Goal: Task Accomplishment & Management: Use online tool/utility

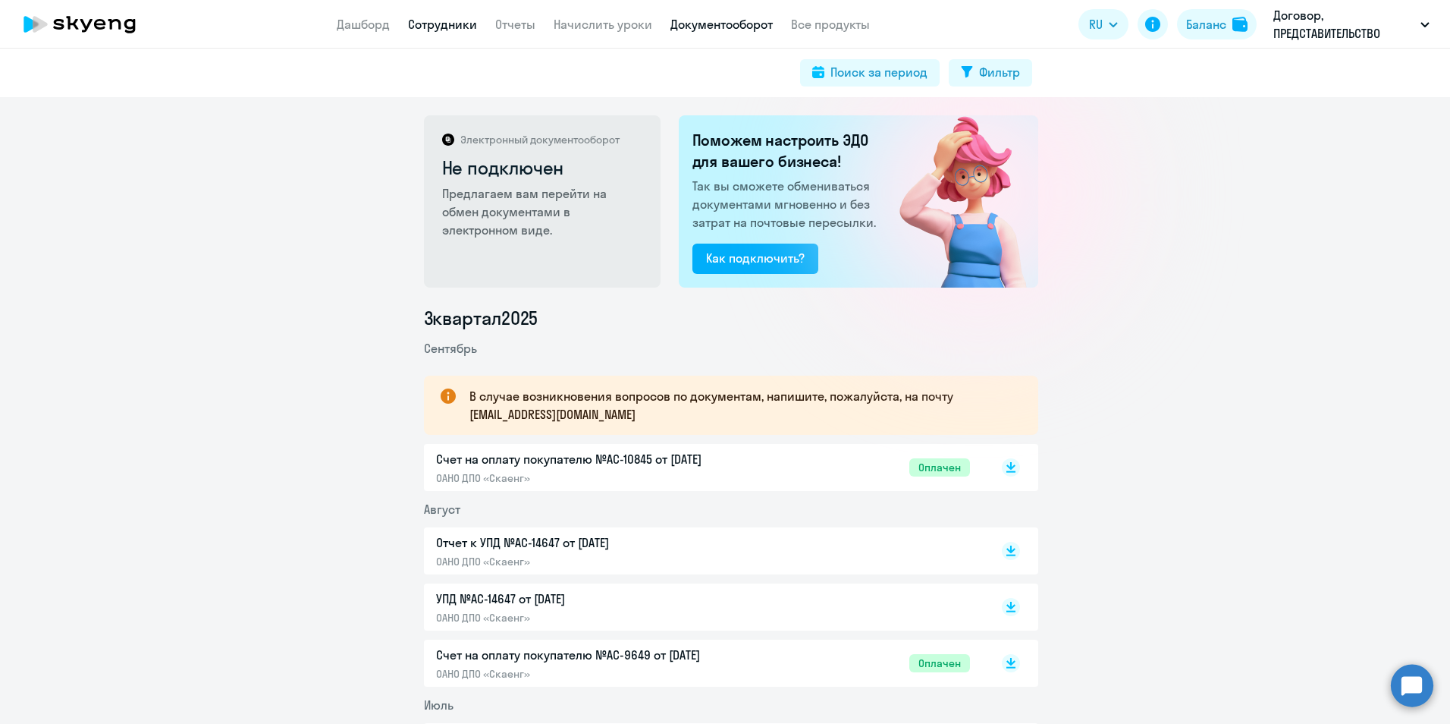
click at [441, 26] on link "Сотрудники" at bounding box center [442, 24] width 69 height 15
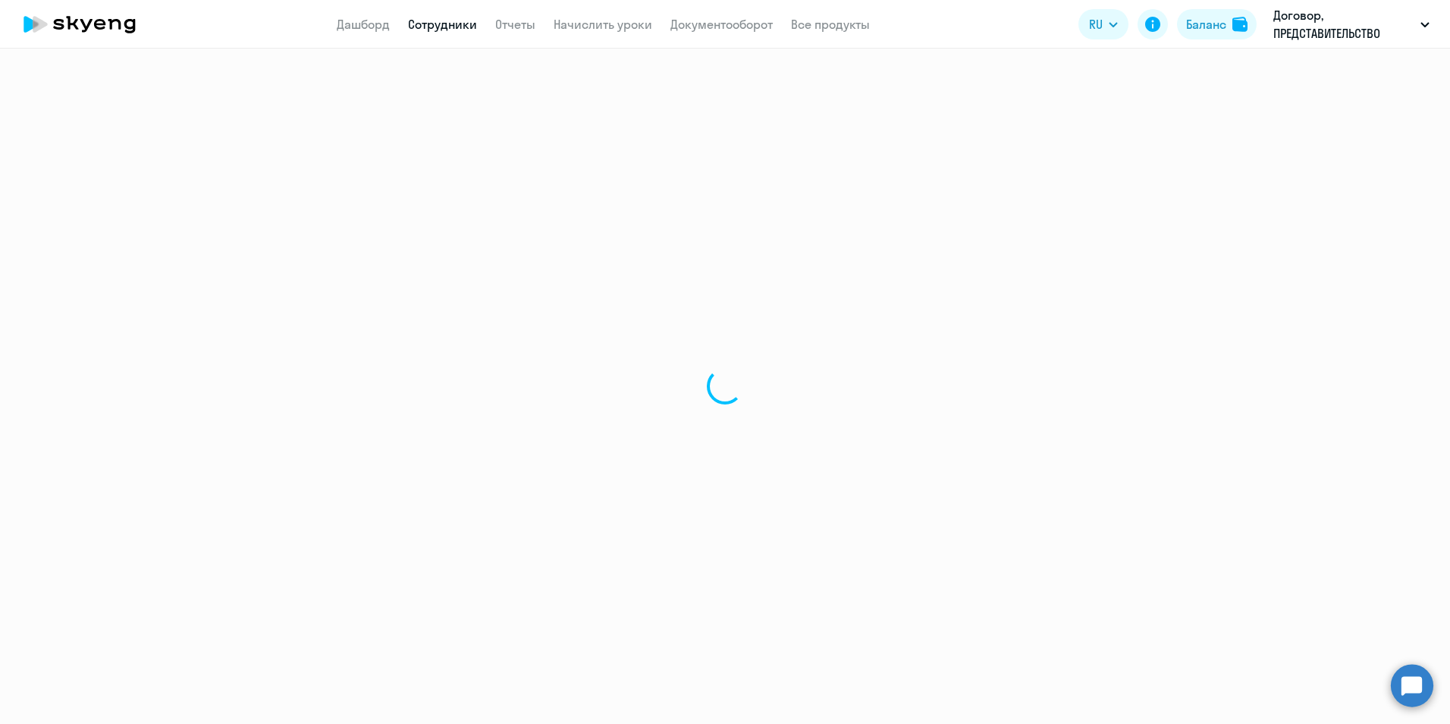
select select "30"
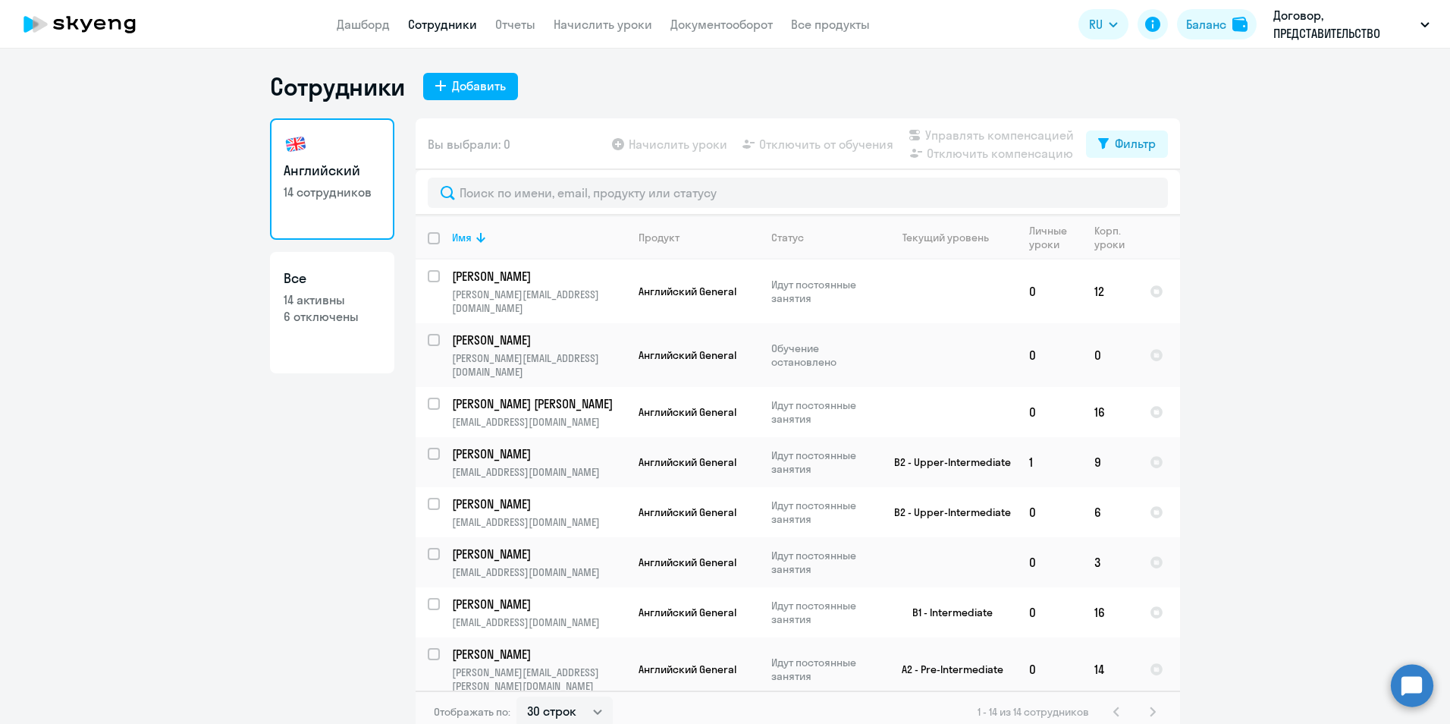
click at [1404, 690] on circle at bounding box center [1412, 685] width 42 height 42
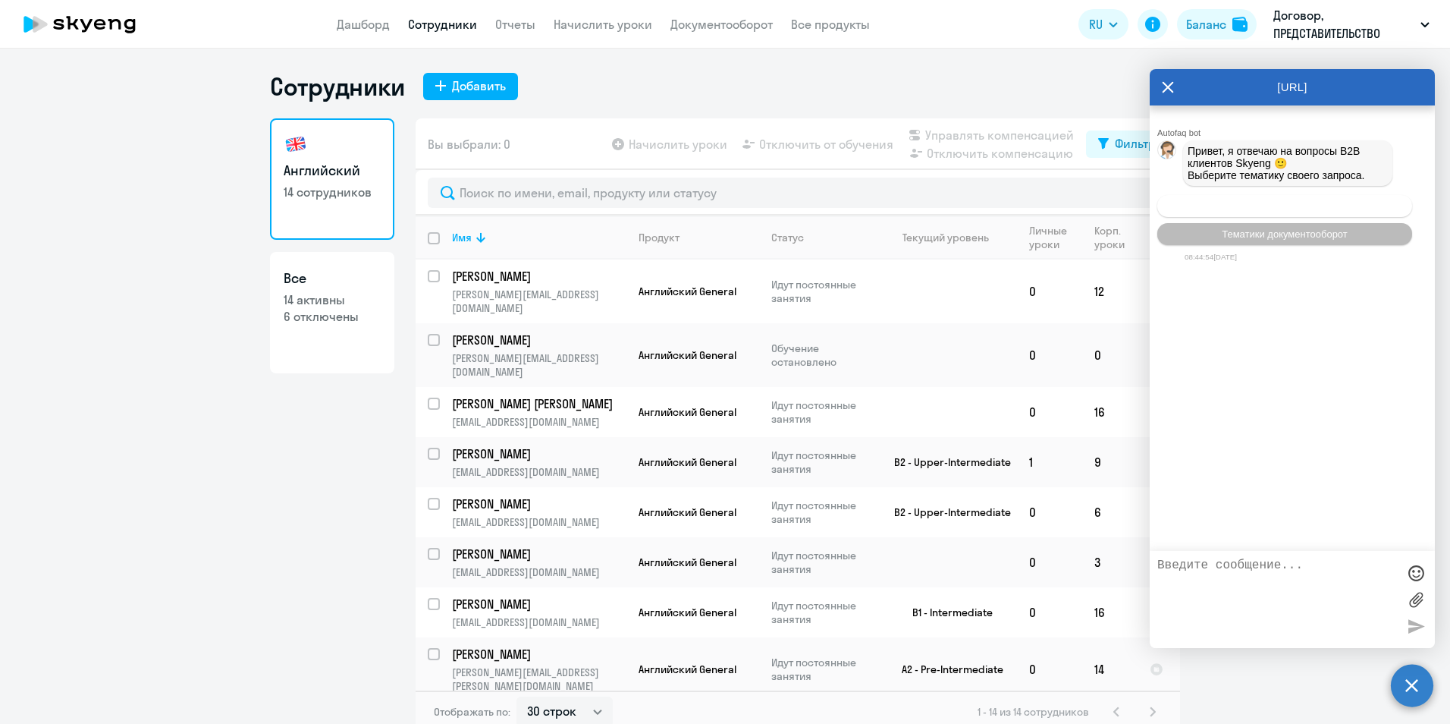
click at [1295, 209] on span "Операционное сопровождение" at bounding box center [1284, 205] width 143 height 11
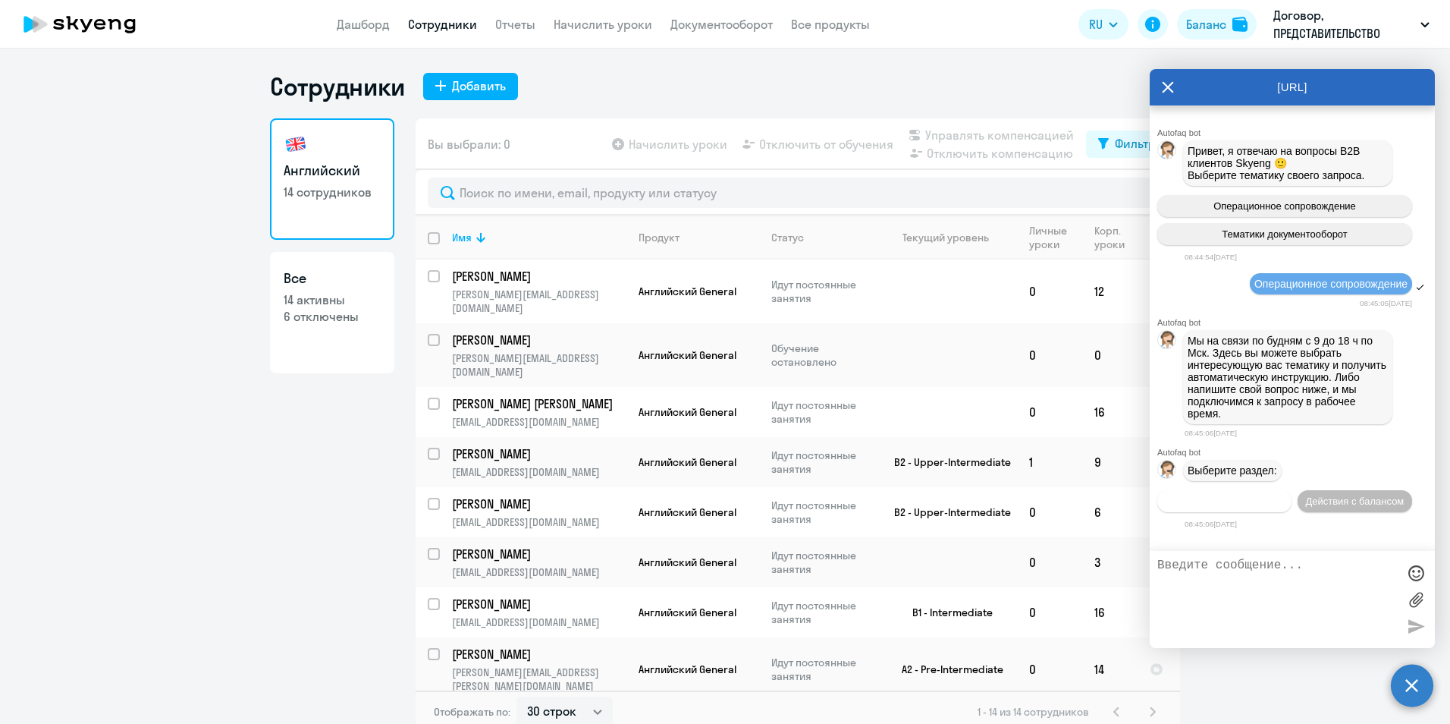
click at [1231, 505] on span "Действия по сотрудникам" at bounding box center [1225, 500] width 118 height 11
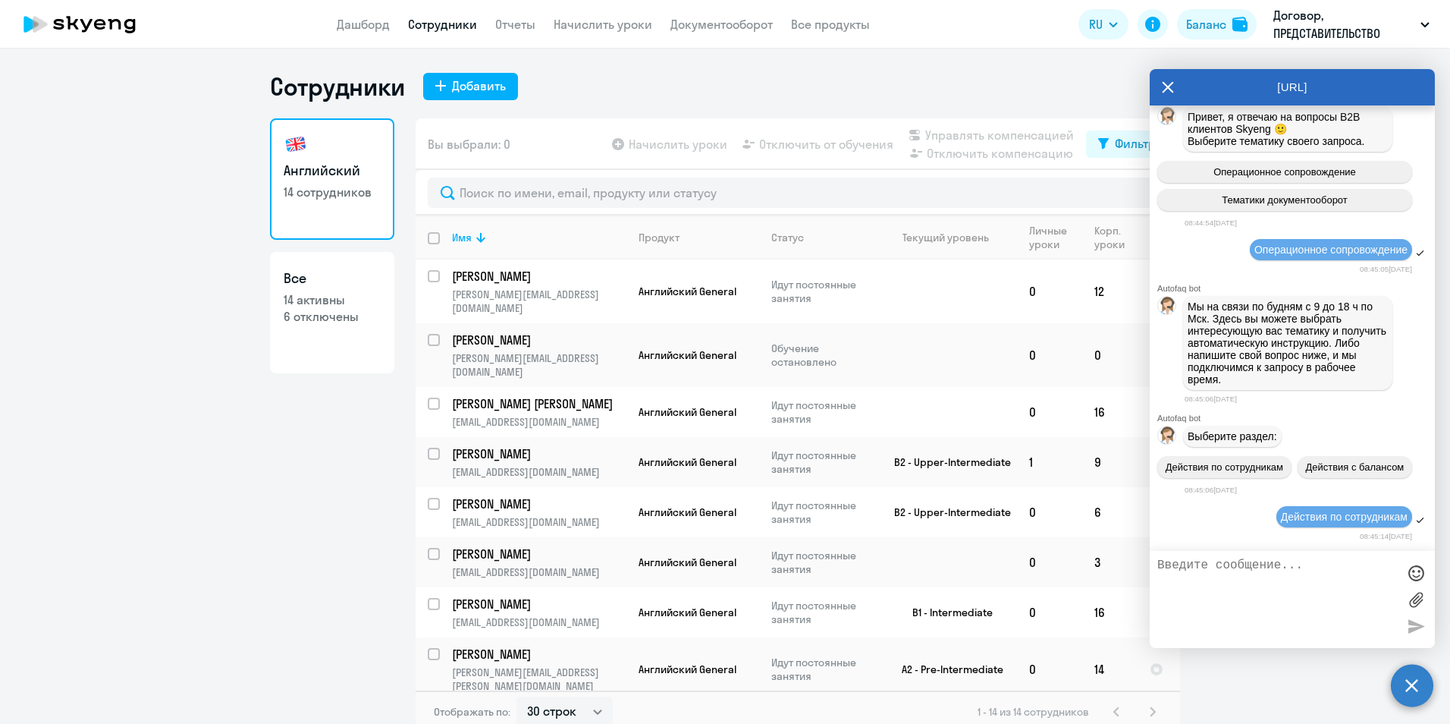
scroll to position [243, 0]
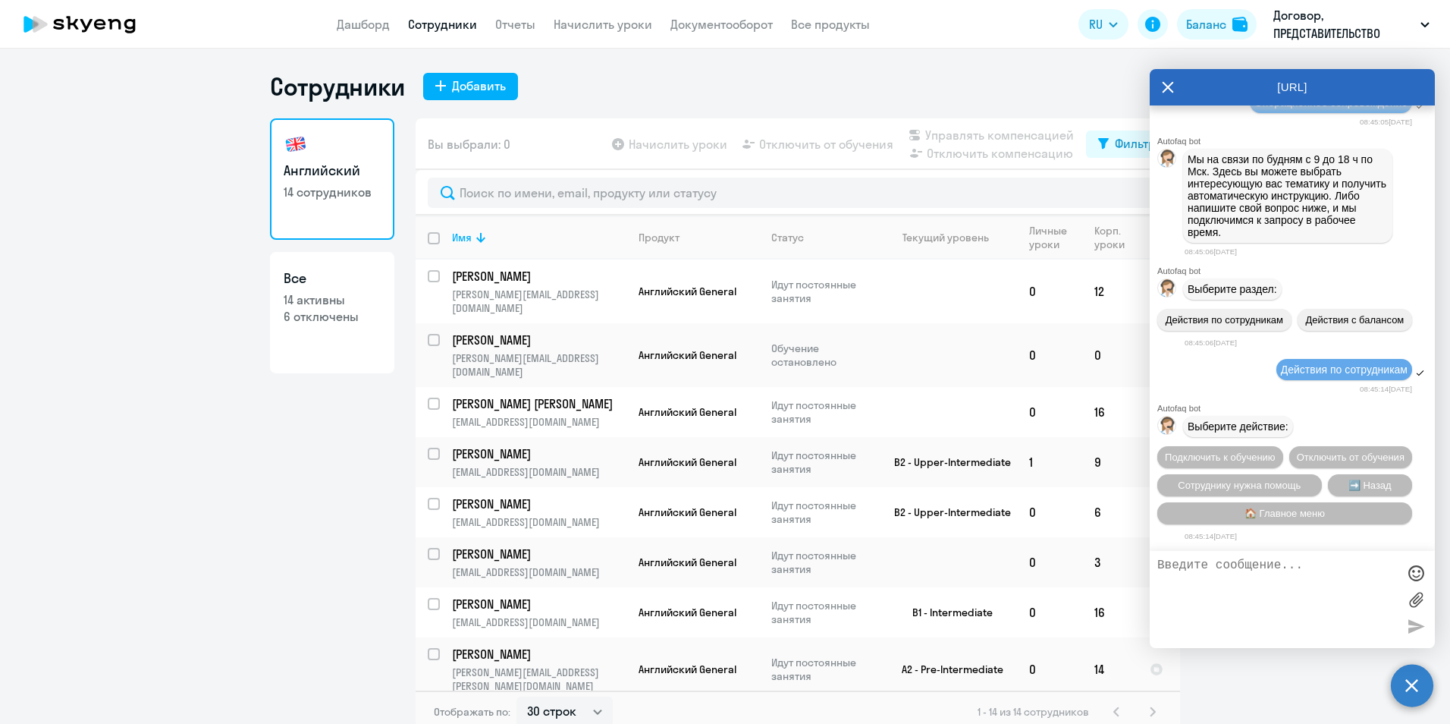
drag, startPoint x: 1254, startPoint y: 485, endPoint x: 1314, endPoint y: 597, distance: 126.6
click at [1314, 598] on textarea at bounding box center [1277, 599] width 240 height 82
click at [1267, 483] on span "Сотруднику нужна помощь" at bounding box center [1239, 484] width 123 height 11
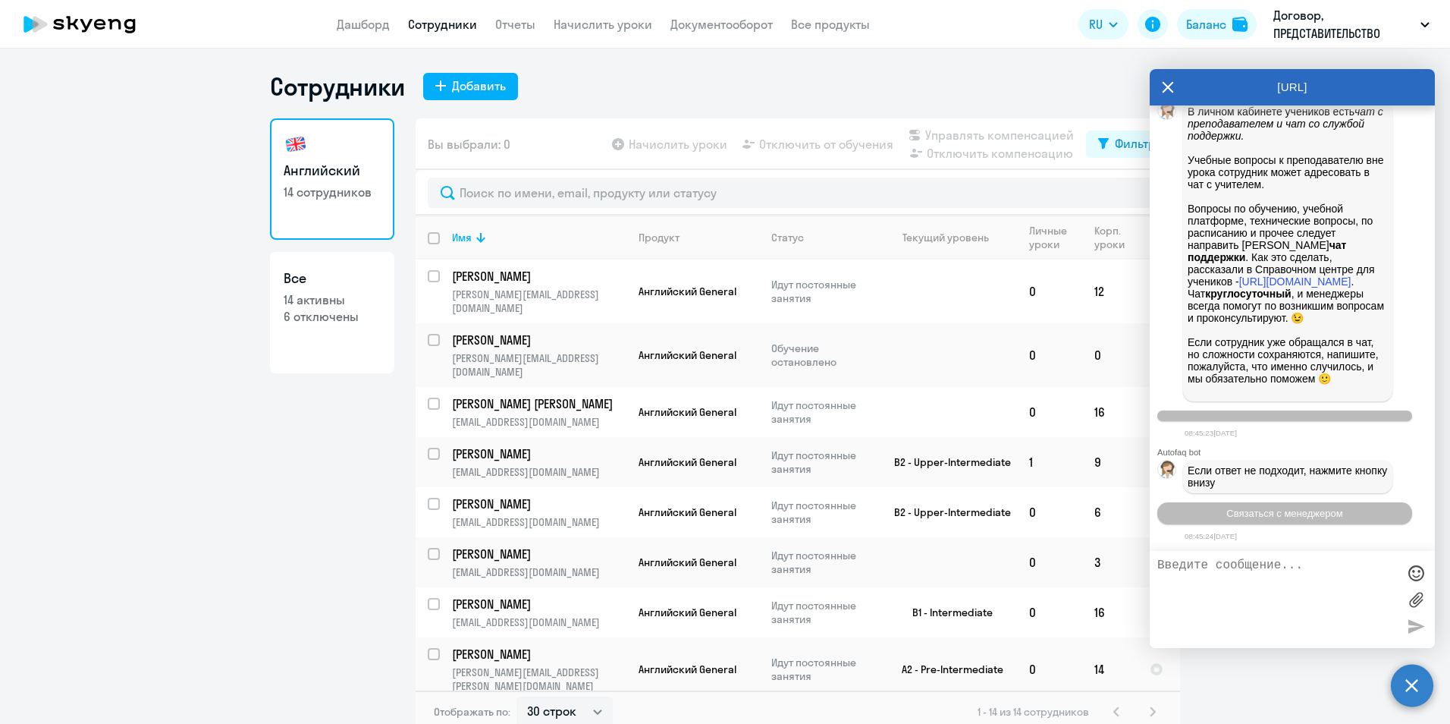
scroll to position [767, 0]
click at [1295, 514] on span "Связаться с менеджером" at bounding box center [1284, 512] width 116 height 11
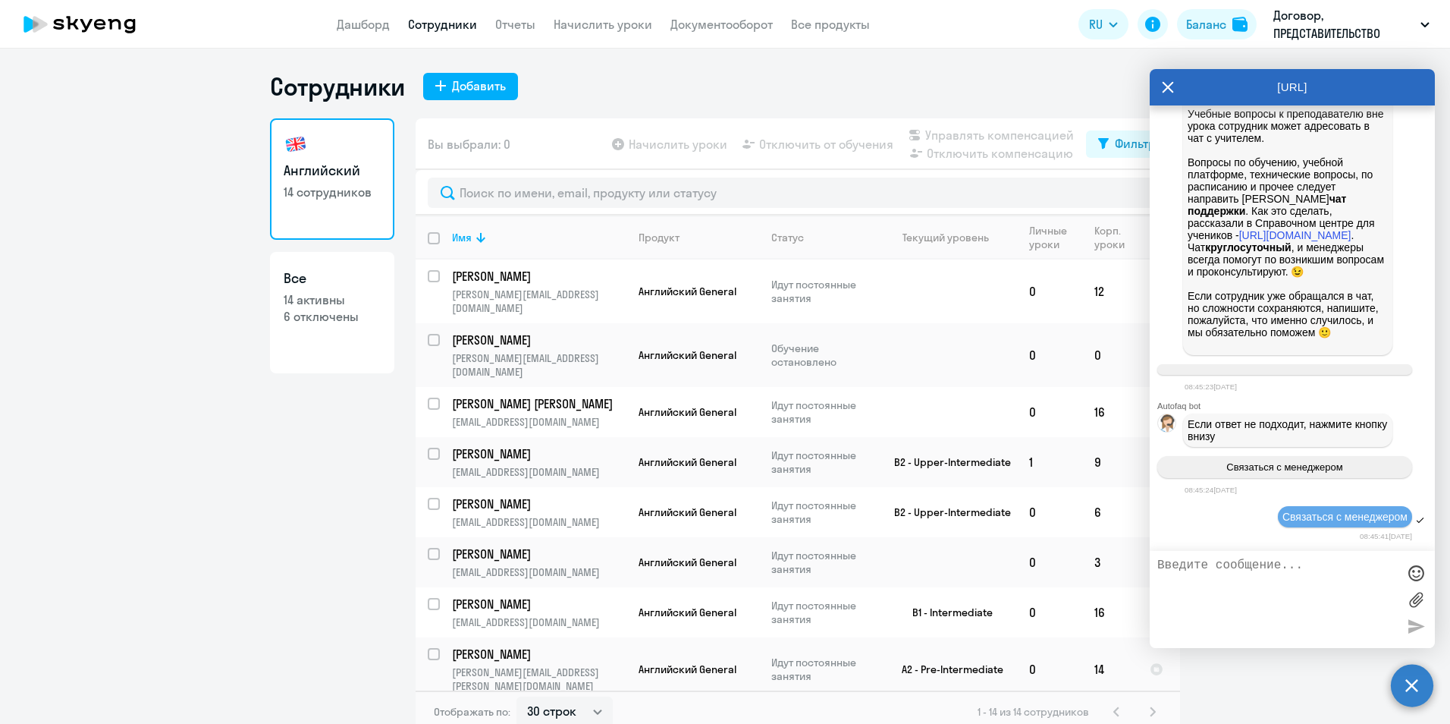
click at [1185, 580] on textarea at bounding box center [1277, 599] width 240 height 82
type textarea "P"
click at [1389, 602] on textarea "Здравствуйте. Подскажите, как ученику, который занимается на корпоративном тари…" at bounding box center [1277, 599] width 240 height 82
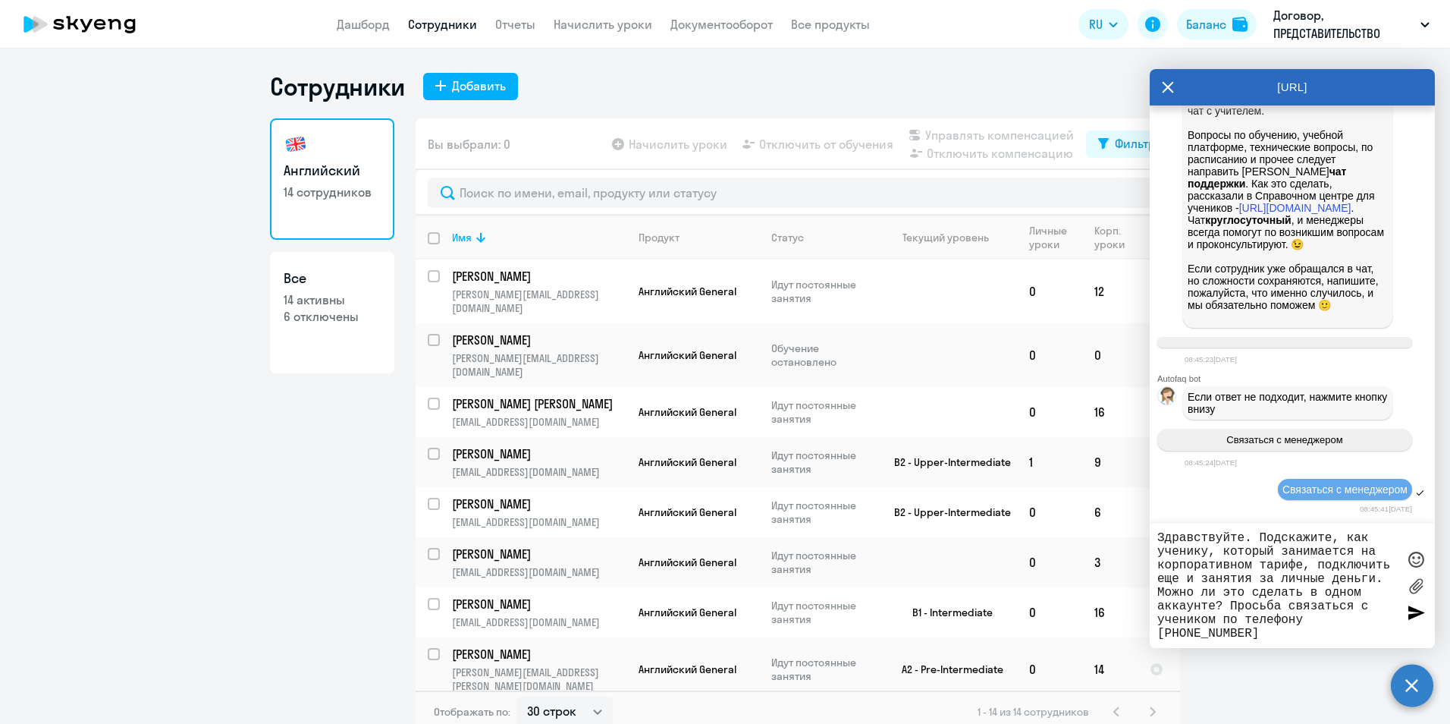
click at [1265, 629] on textarea "Здравствуйте. Подскажите, как ученику, который занимается на корпоративном тари…" at bounding box center [1277, 585] width 240 height 109
type textarea "Здравствуйте. Подскажите, как ученику, который занимается на корпоративном тари…"
click at [1411, 610] on div at bounding box center [1416, 612] width 23 height 23
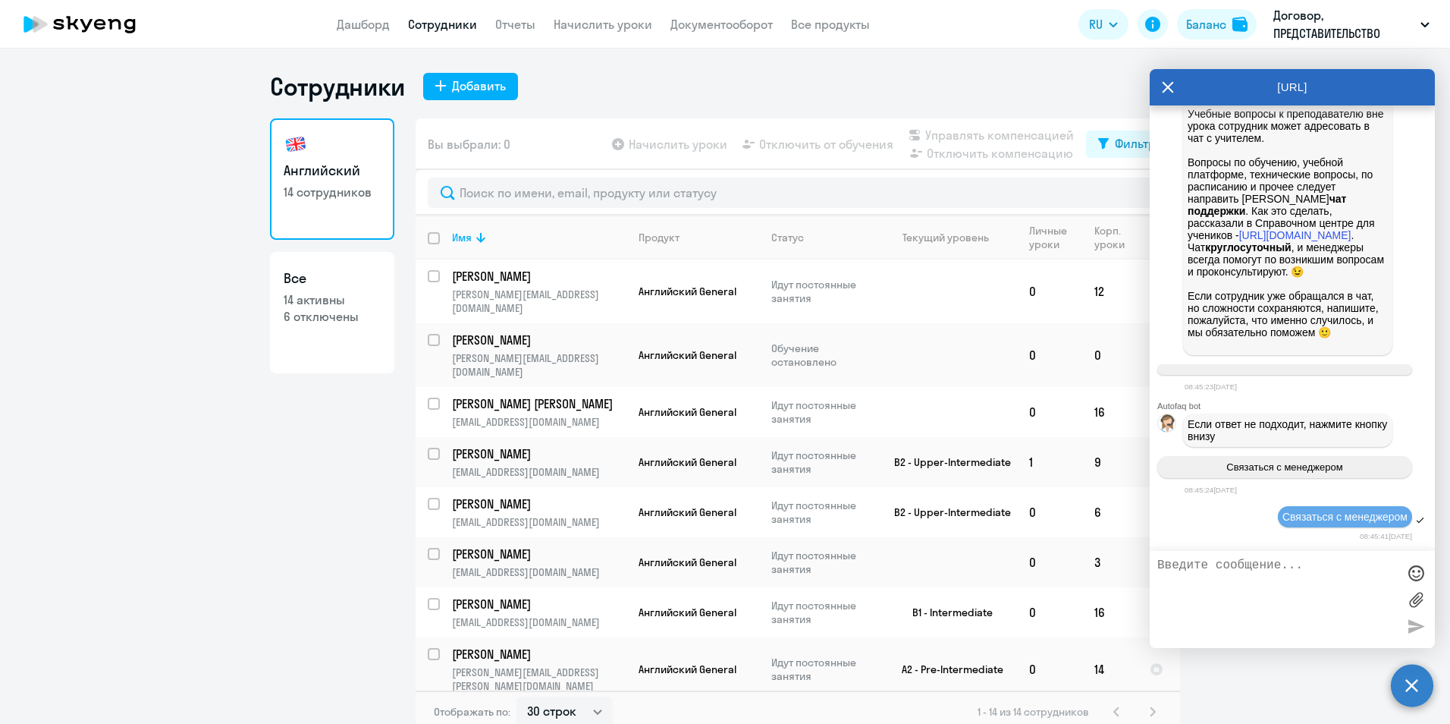
scroll to position [933, 0]
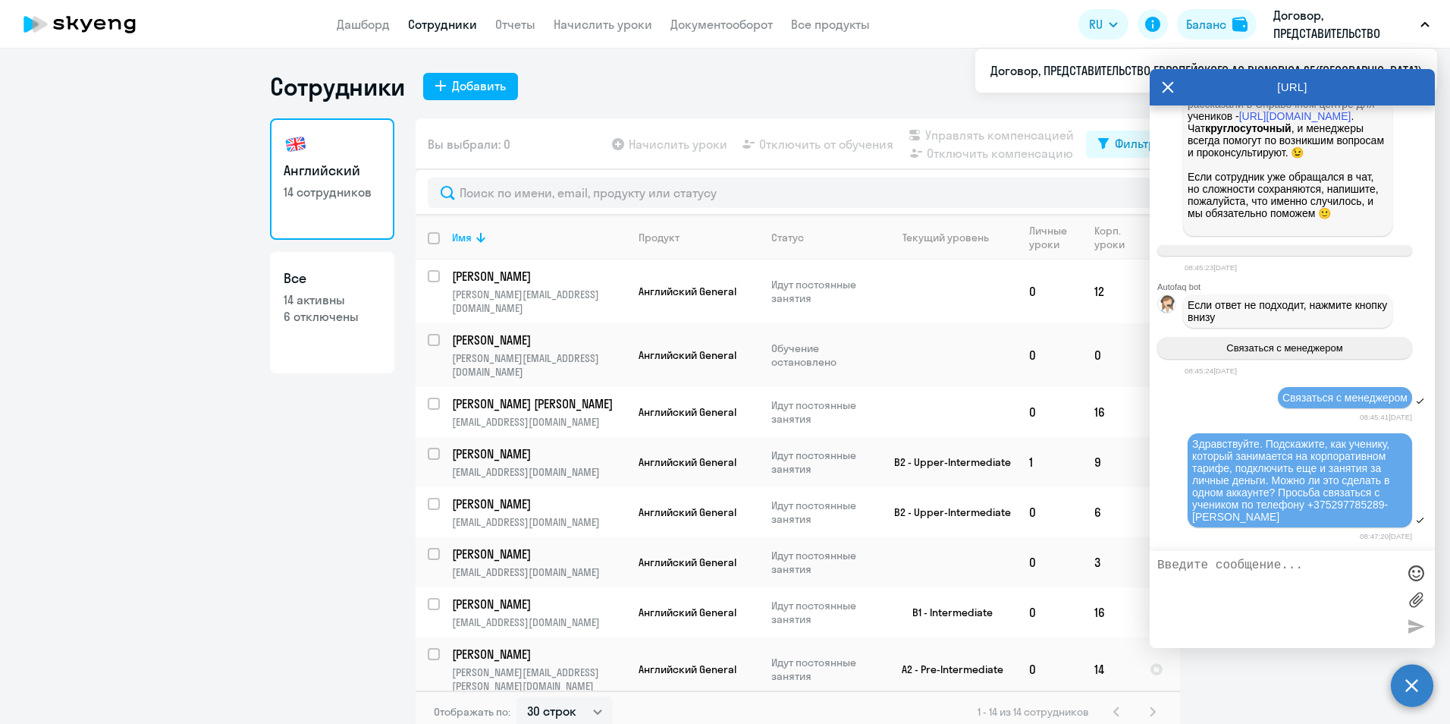
click at [693, 150] on app-table-action-button "Начислить уроки" at bounding box center [668, 144] width 118 height 18
click at [672, 146] on app-table-action-button "Начислить уроки" at bounding box center [668, 144] width 118 height 18
click at [708, 105] on div "Сотрудники Добавить Английский 14 сотрудников Все 14 активны 6 отключены Вы выб…" at bounding box center [725, 401] width 910 height 661
drag, startPoint x: 580, startPoint y: 22, endPoint x: 565, endPoint y: 86, distance: 66.2
click at [565, 86] on div "Сотрудники Добавить" at bounding box center [725, 86] width 910 height 30
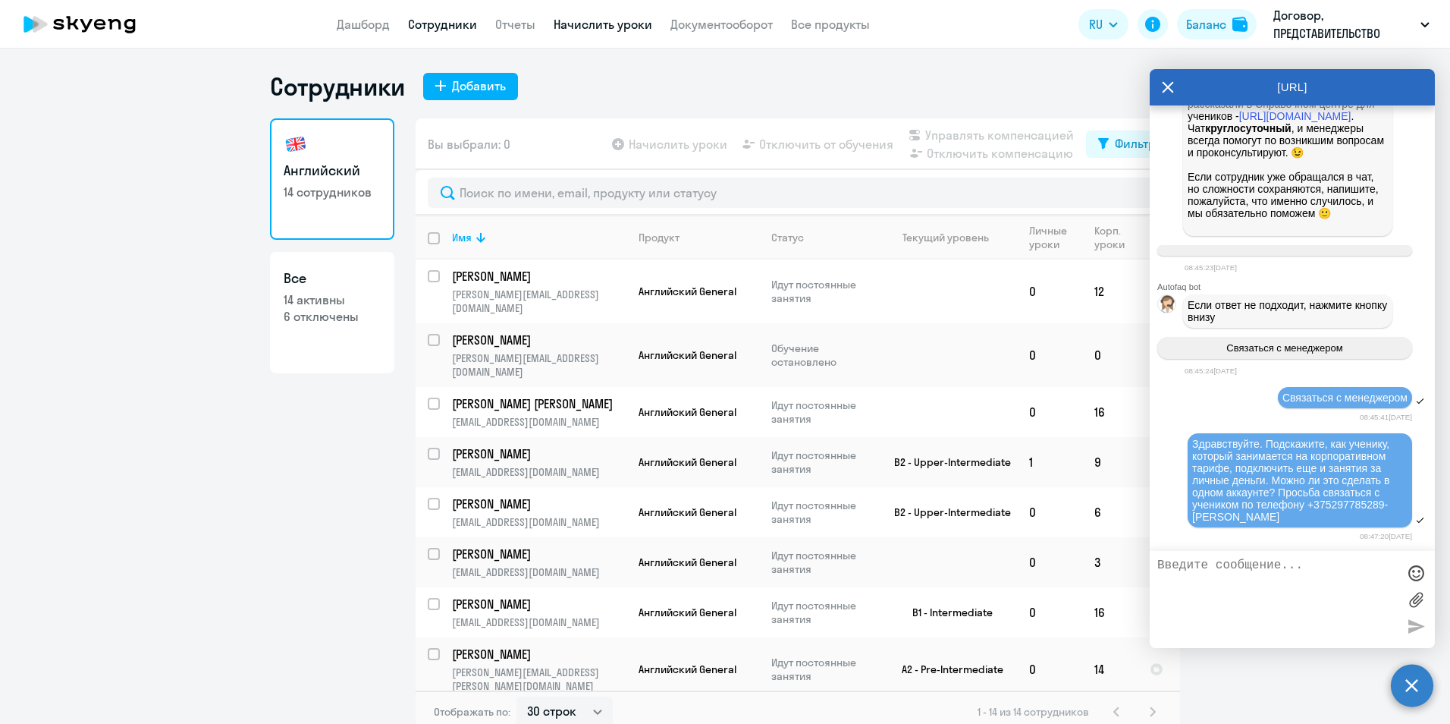
click at [590, 20] on link "Начислить уроки" at bounding box center [603, 24] width 99 height 15
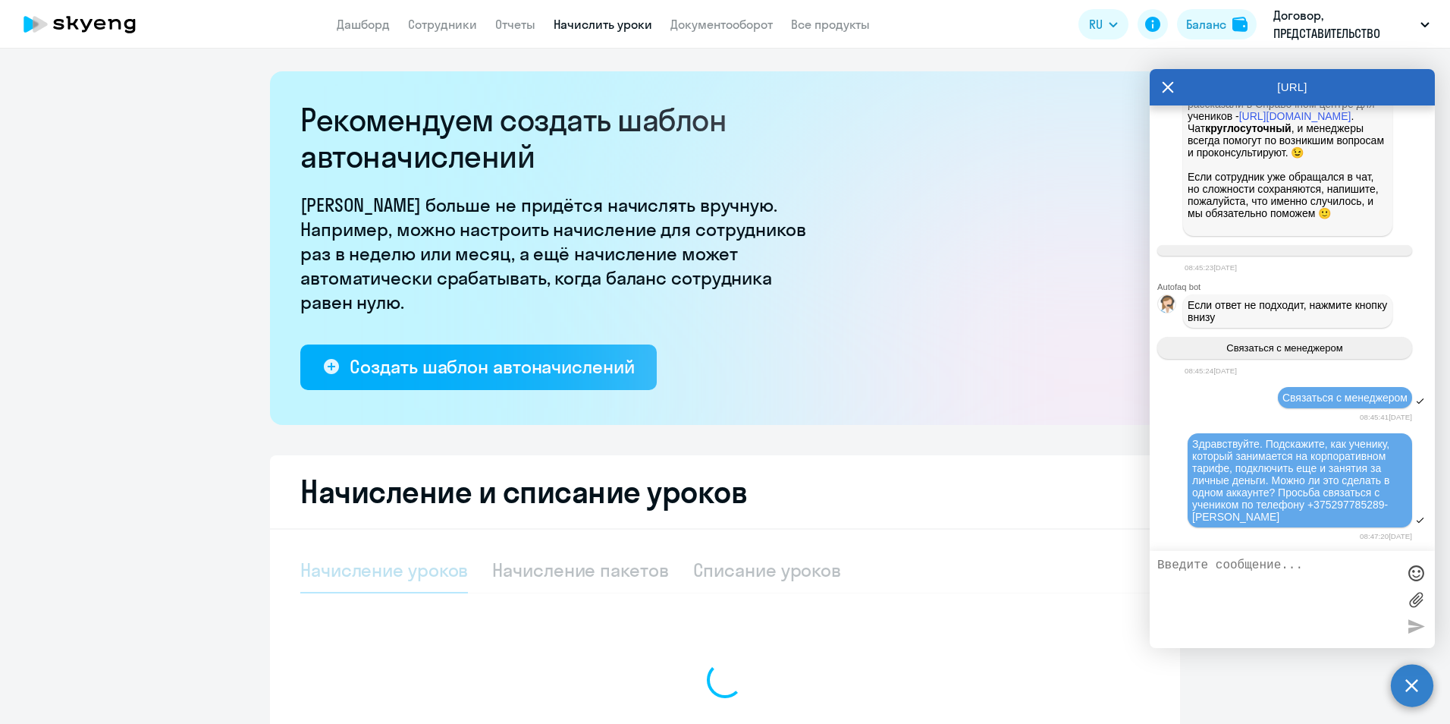
select select "10"
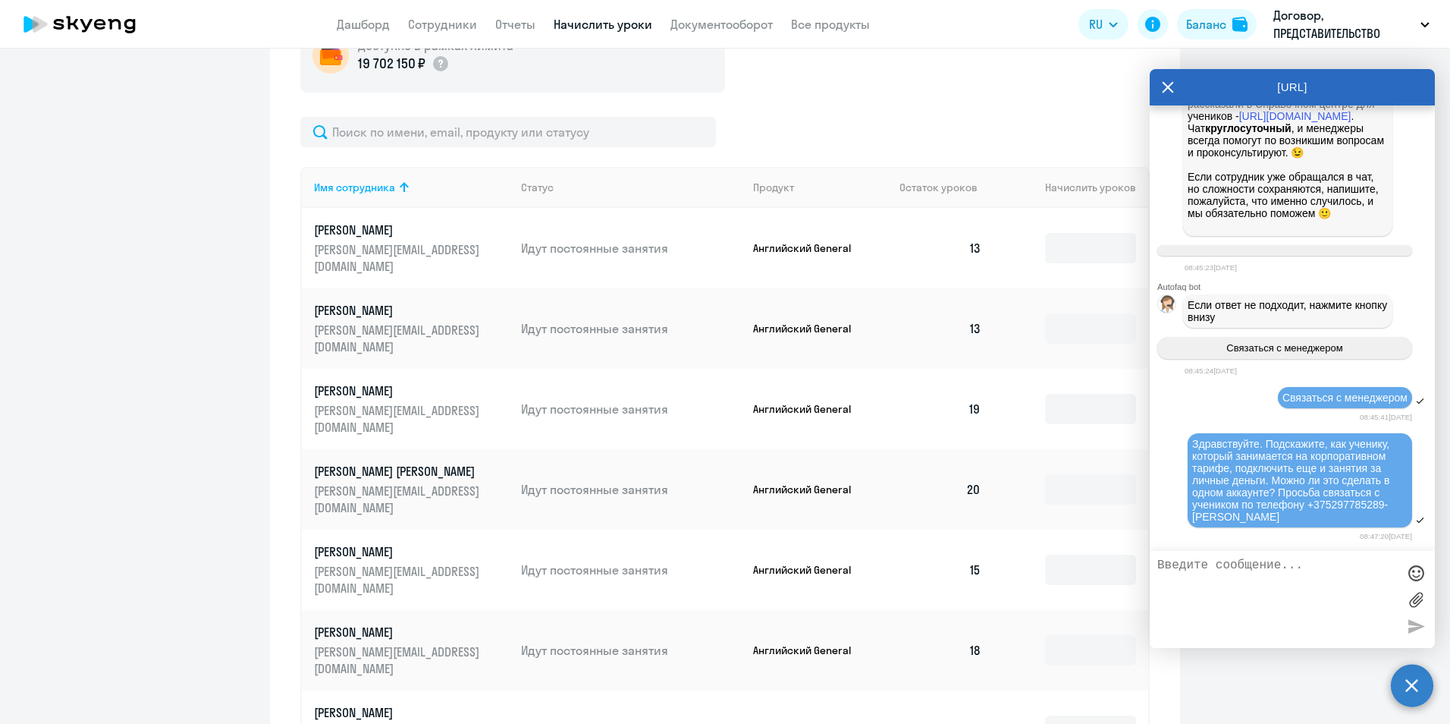
scroll to position [607, 0]
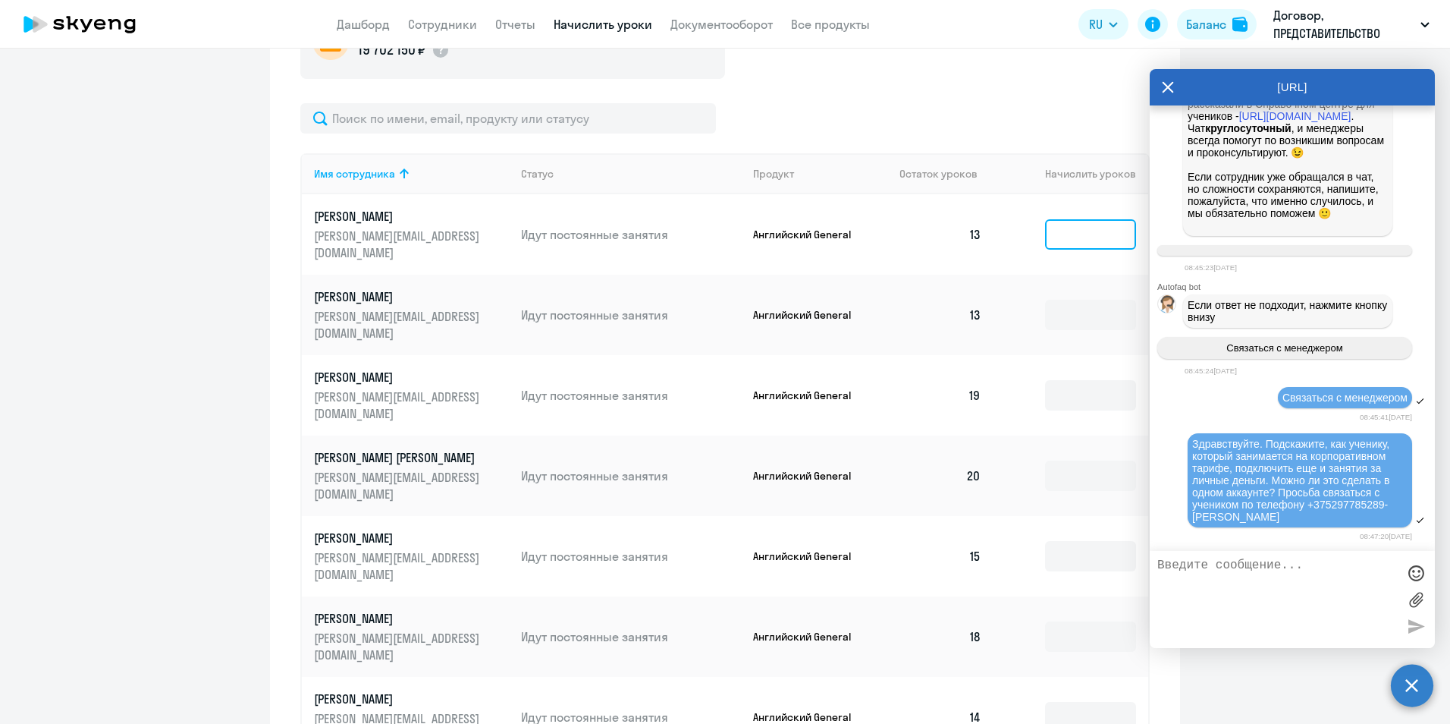
click at [1059, 228] on input at bounding box center [1090, 234] width 91 height 30
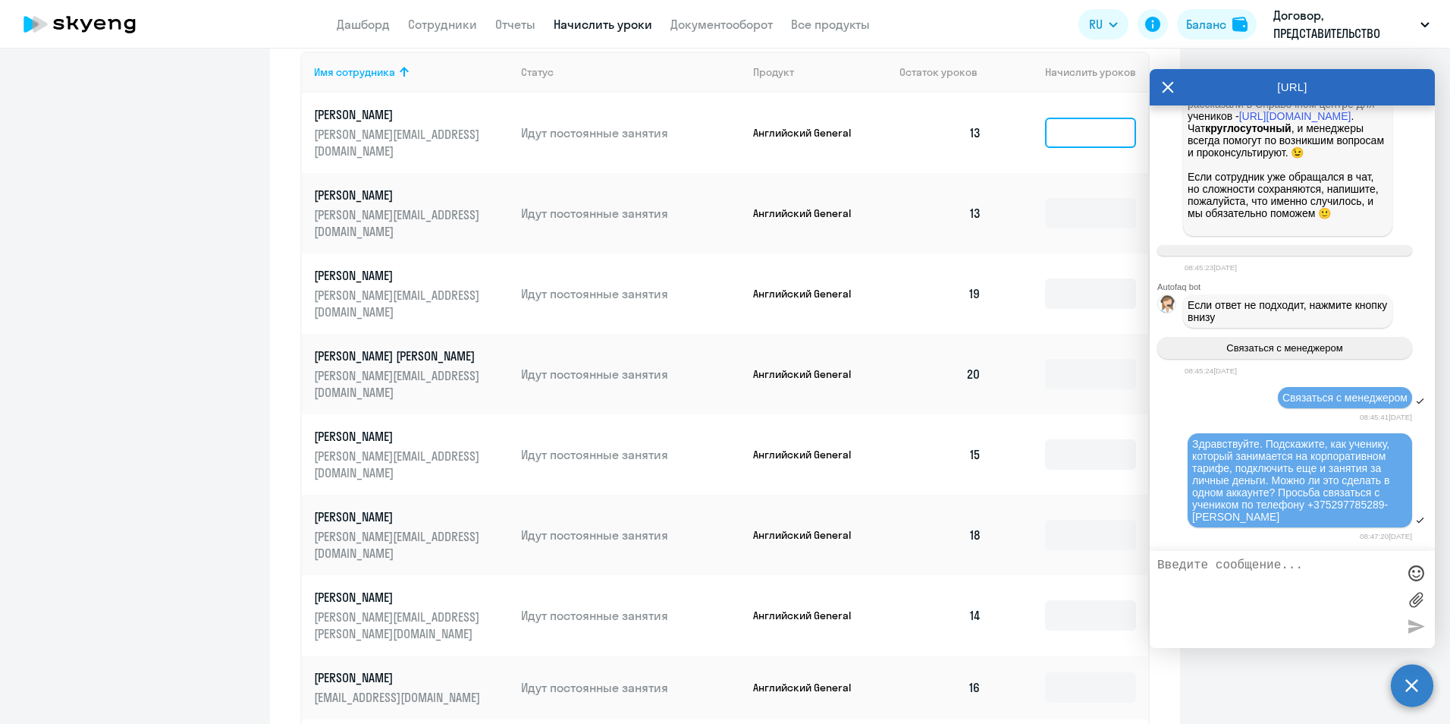
scroll to position [683, 0]
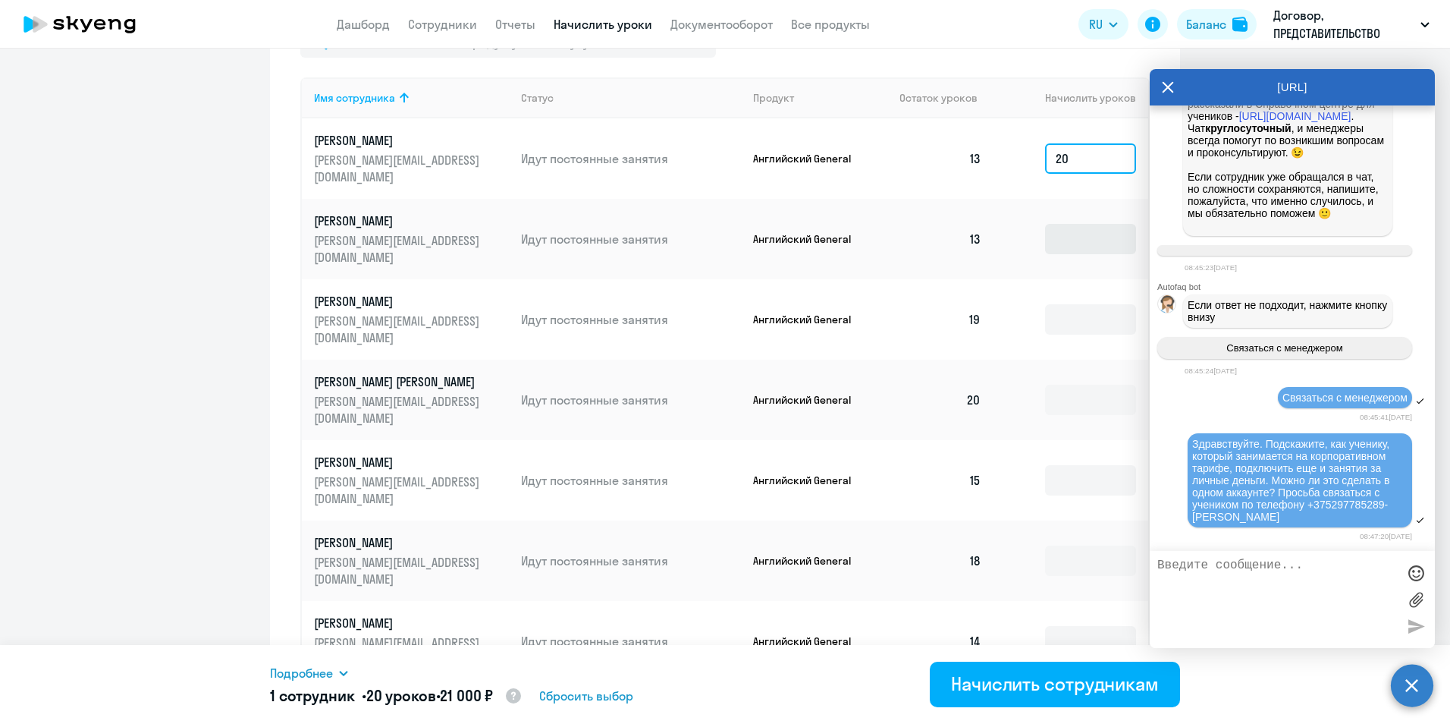
type input "20"
click at [1059, 224] on input at bounding box center [1090, 239] width 91 height 30
type input "20"
click at [1070, 304] on input at bounding box center [1090, 319] width 91 height 30
type input "20"
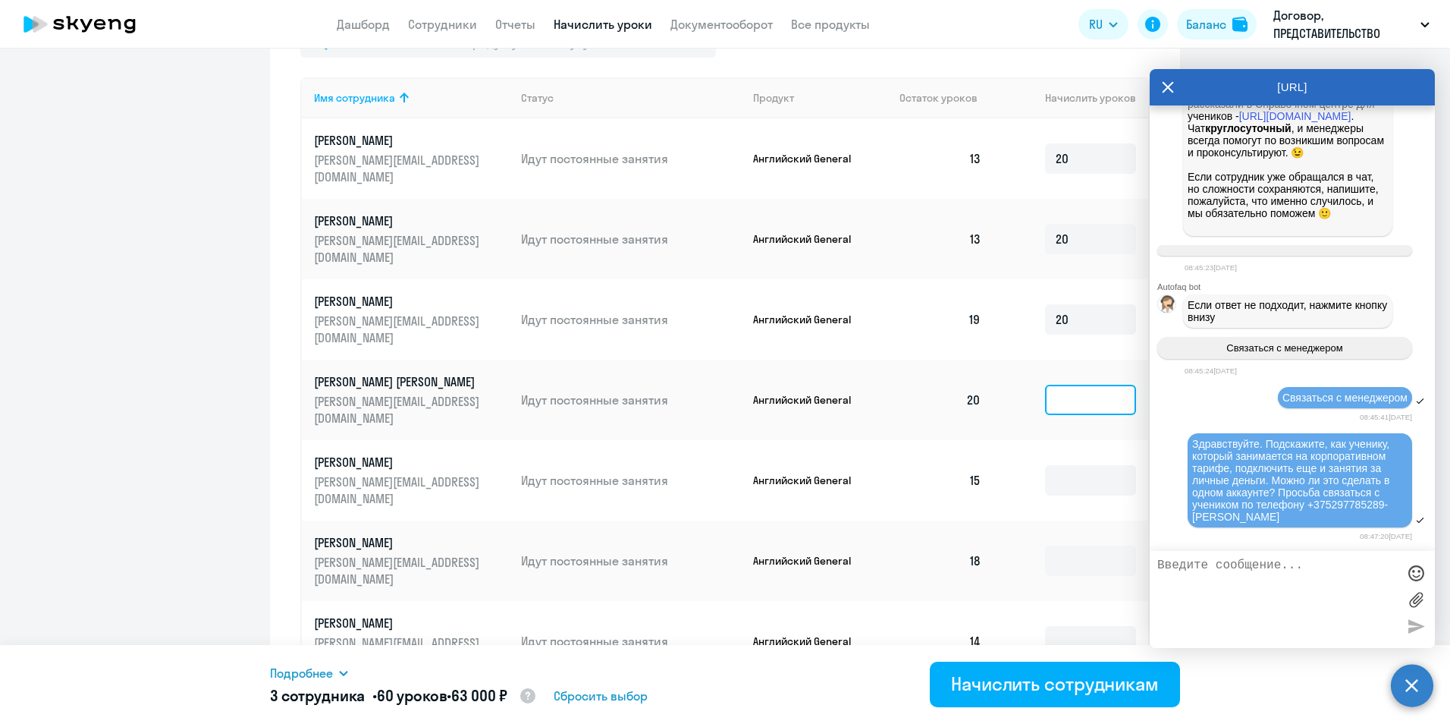
click at [1078, 385] on input at bounding box center [1090, 400] width 91 height 30
type input "2"
click at [1081, 465] on input at bounding box center [1090, 480] width 91 height 30
type input "20"
click at [1079, 545] on input at bounding box center [1090, 560] width 91 height 30
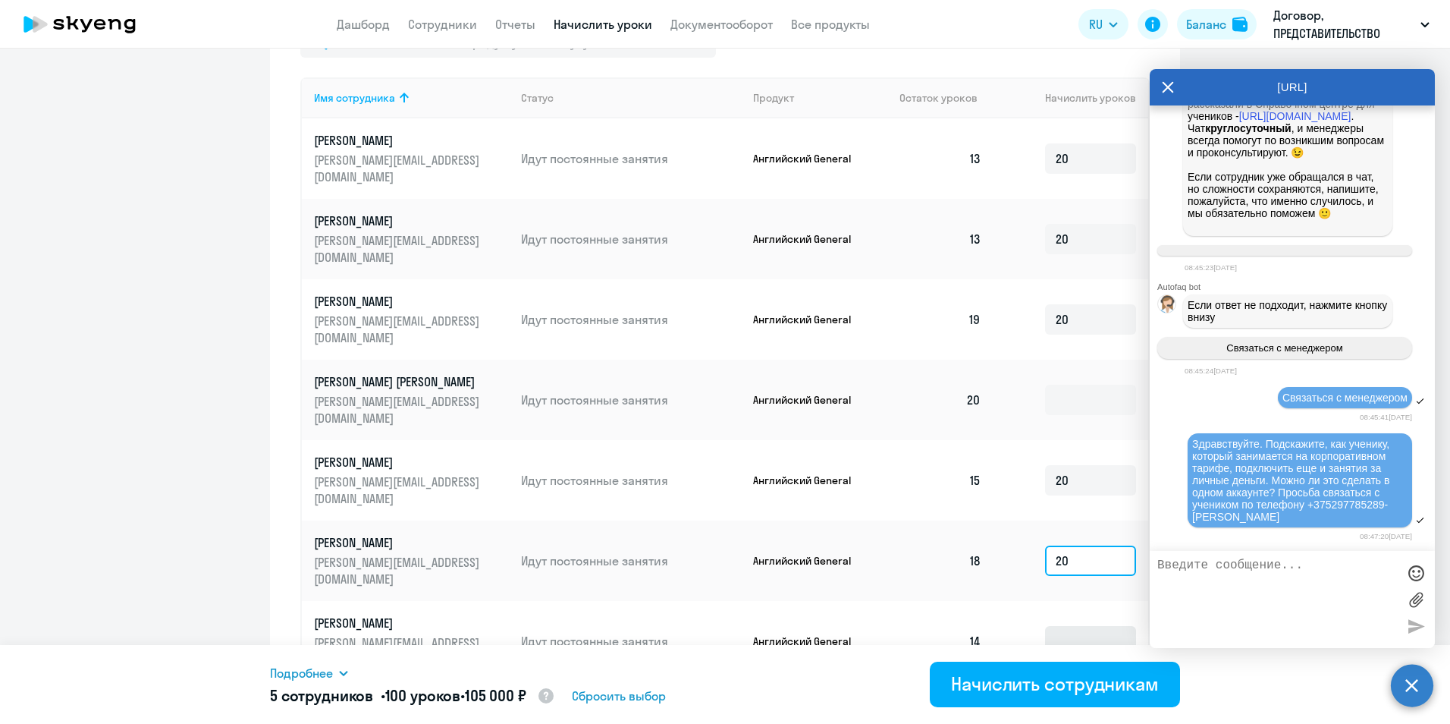
type input "20"
click at [1081, 626] on input at bounding box center [1090, 641] width 91 height 30
type input "20"
click at [1091, 698] on input at bounding box center [1090, 713] width 91 height 30
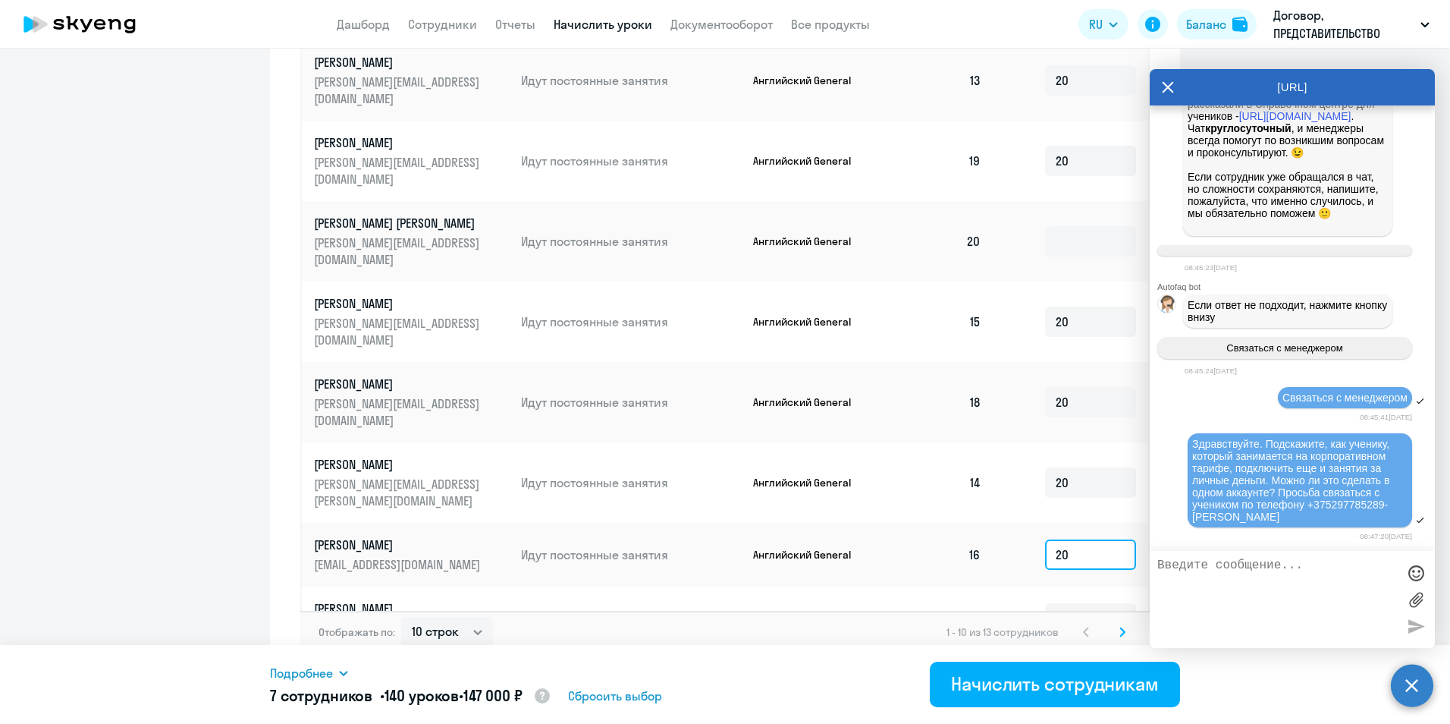
scroll to position [842, 0]
type input "20"
click at [1069, 602] on input at bounding box center [1090, 617] width 91 height 30
type input "20"
click at [1078, 666] on input at bounding box center [1090, 681] width 91 height 30
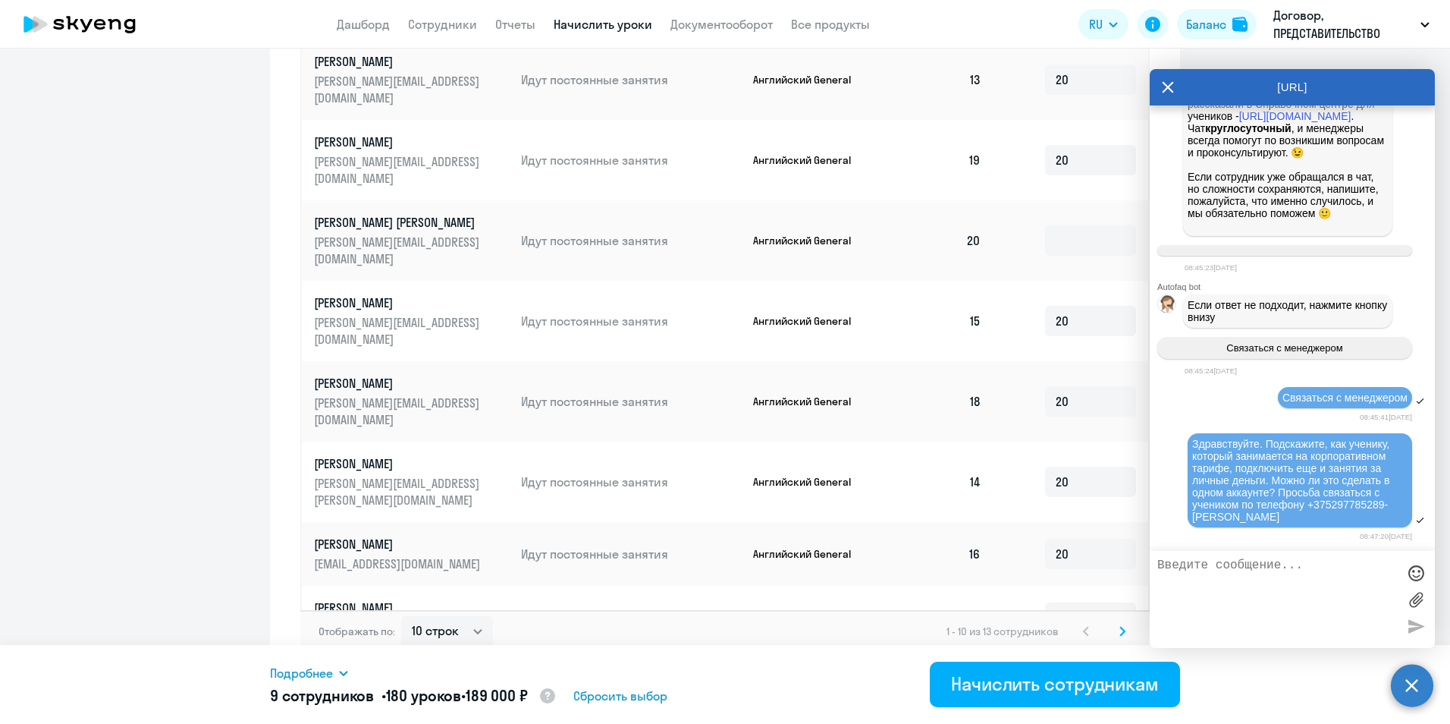
type input "20"
click at [1120, 626] on icon at bounding box center [1122, 630] width 5 height 8
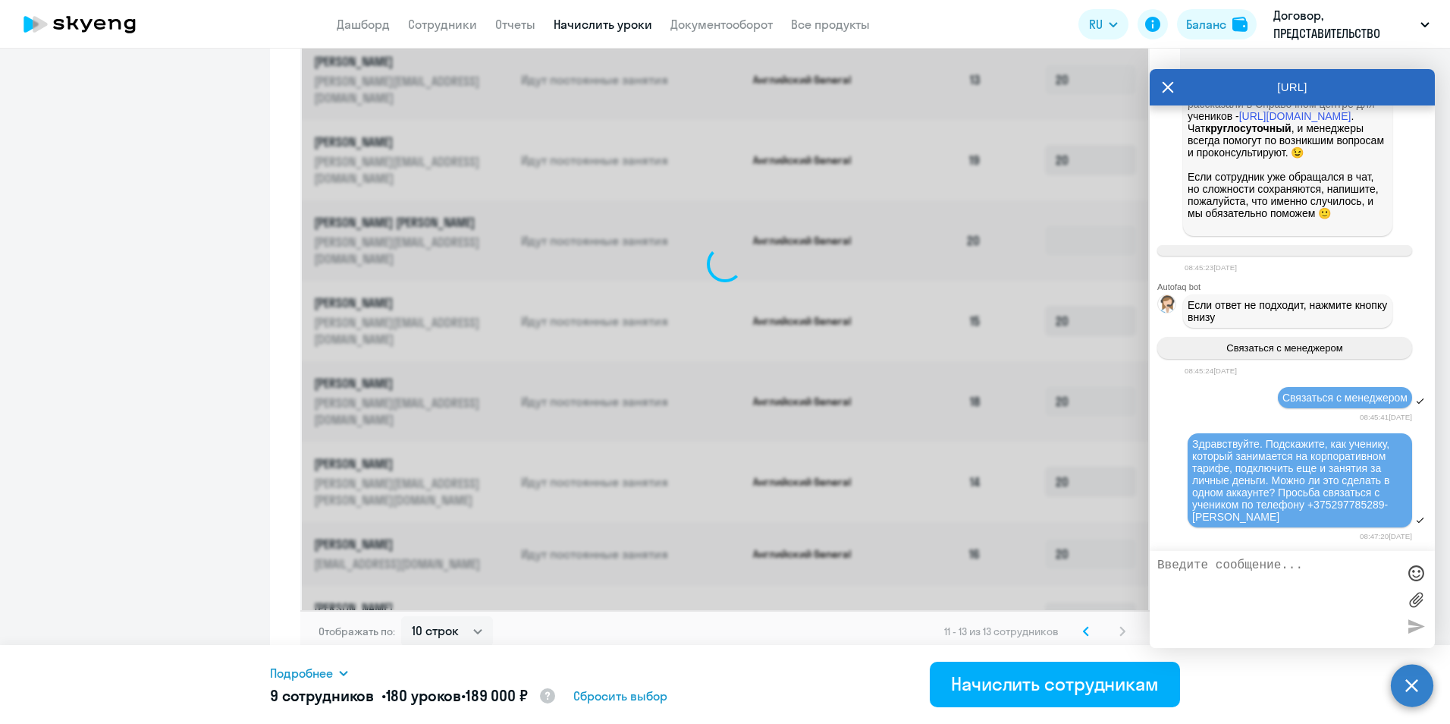
scroll to position [396, 0]
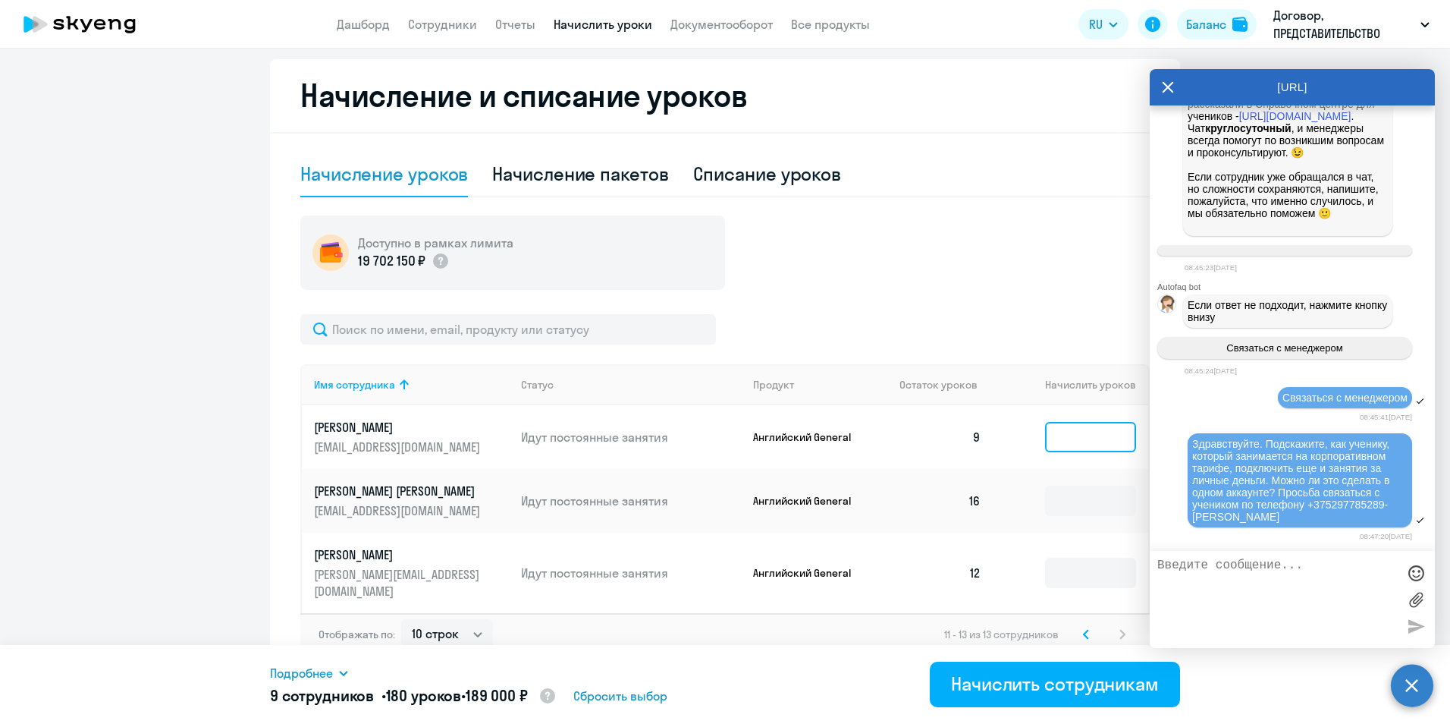
click at [1069, 436] on input at bounding box center [1090, 437] width 91 height 30
type input "20"
click at [1063, 489] on input at bounding box center [1090, 500] width 91 height 30
type input "20"
click at [1078, 571] on input at bounding box center [1090, 572] width 91 height 30
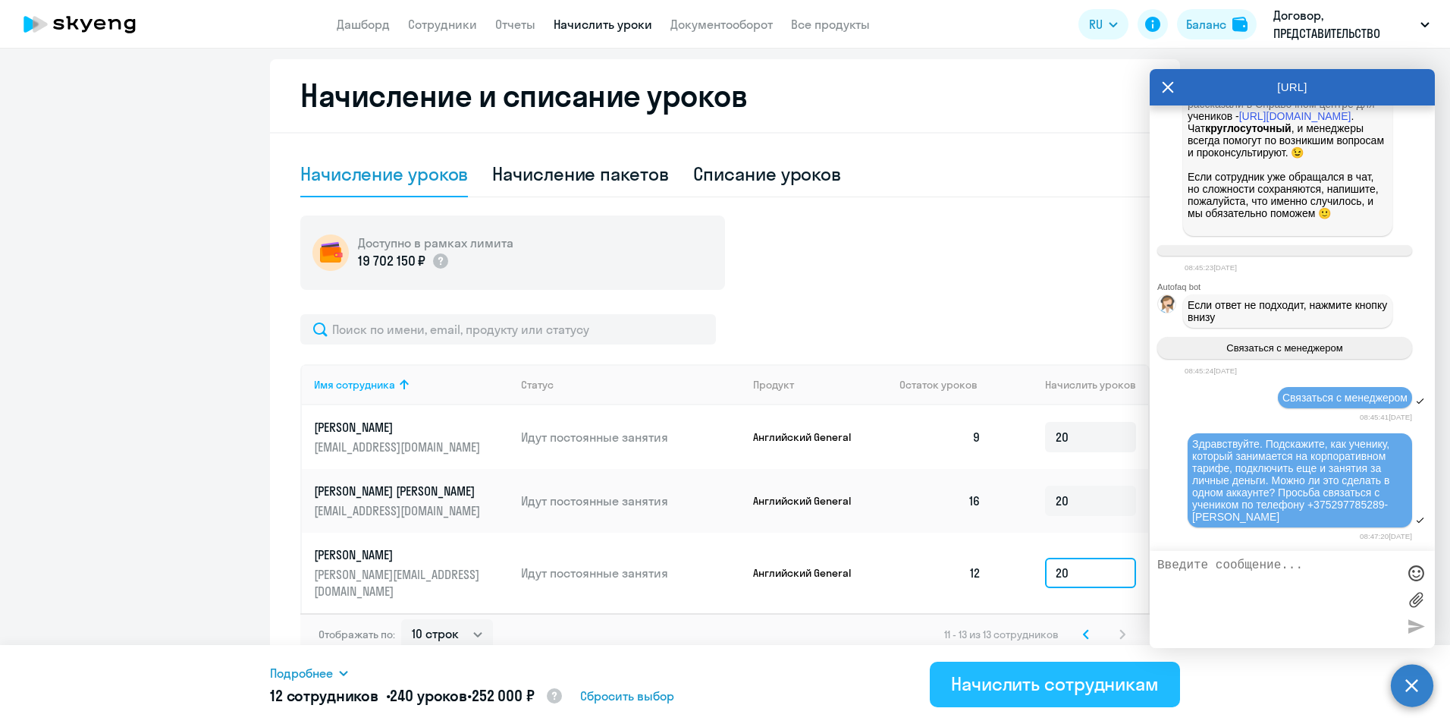
type input "20"
click at [1066, 680] on div "Начислить сотрудникам" at bounding box center [1055, 683] width 208 height 24
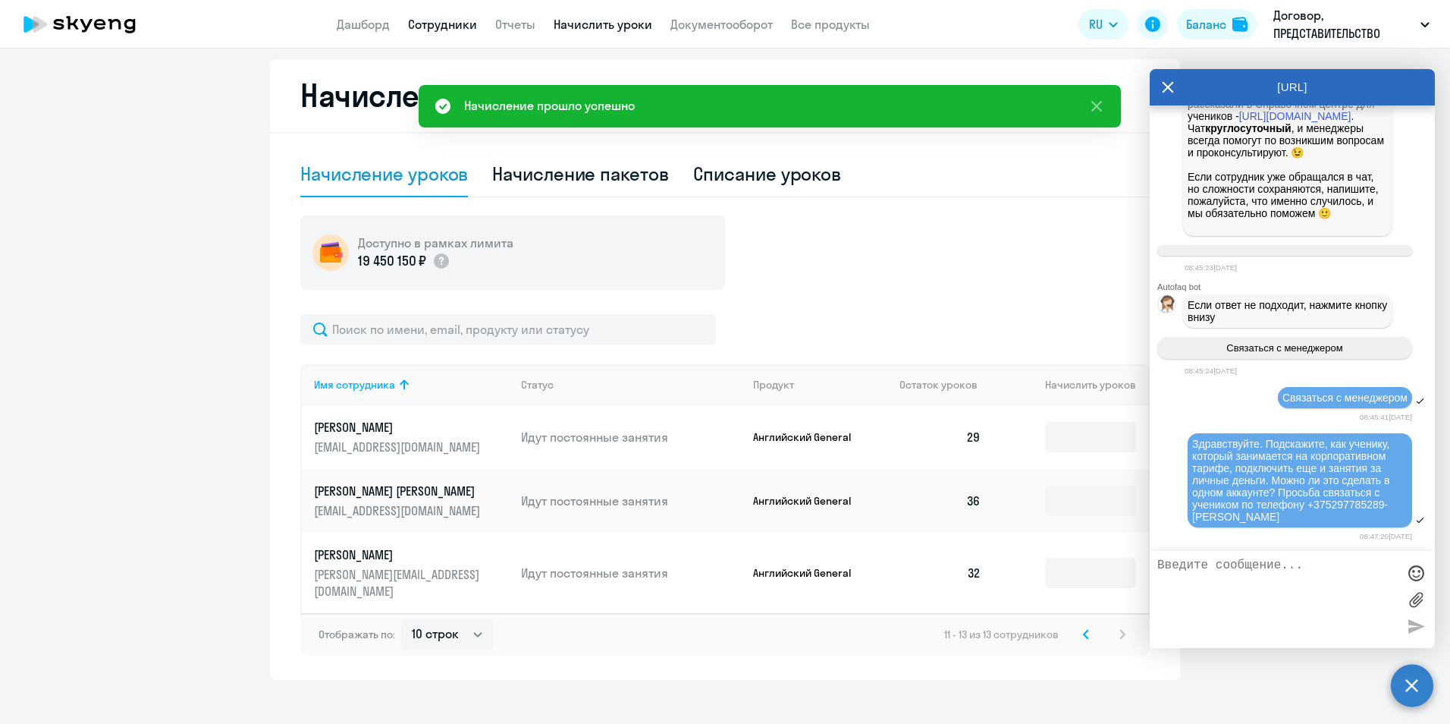
click at [449, 23] on link "Сотрудники" at bounding box center [442, 24] width 69 height 15
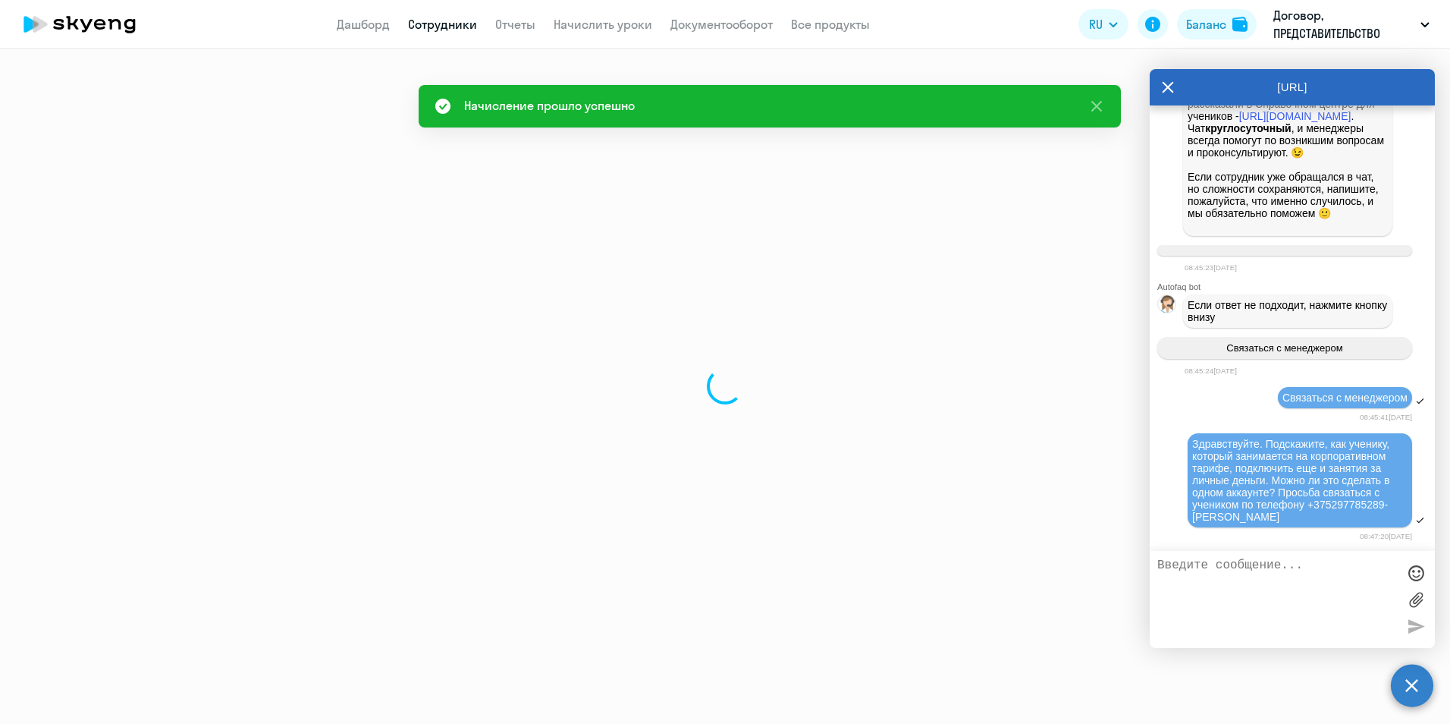
select select "30"
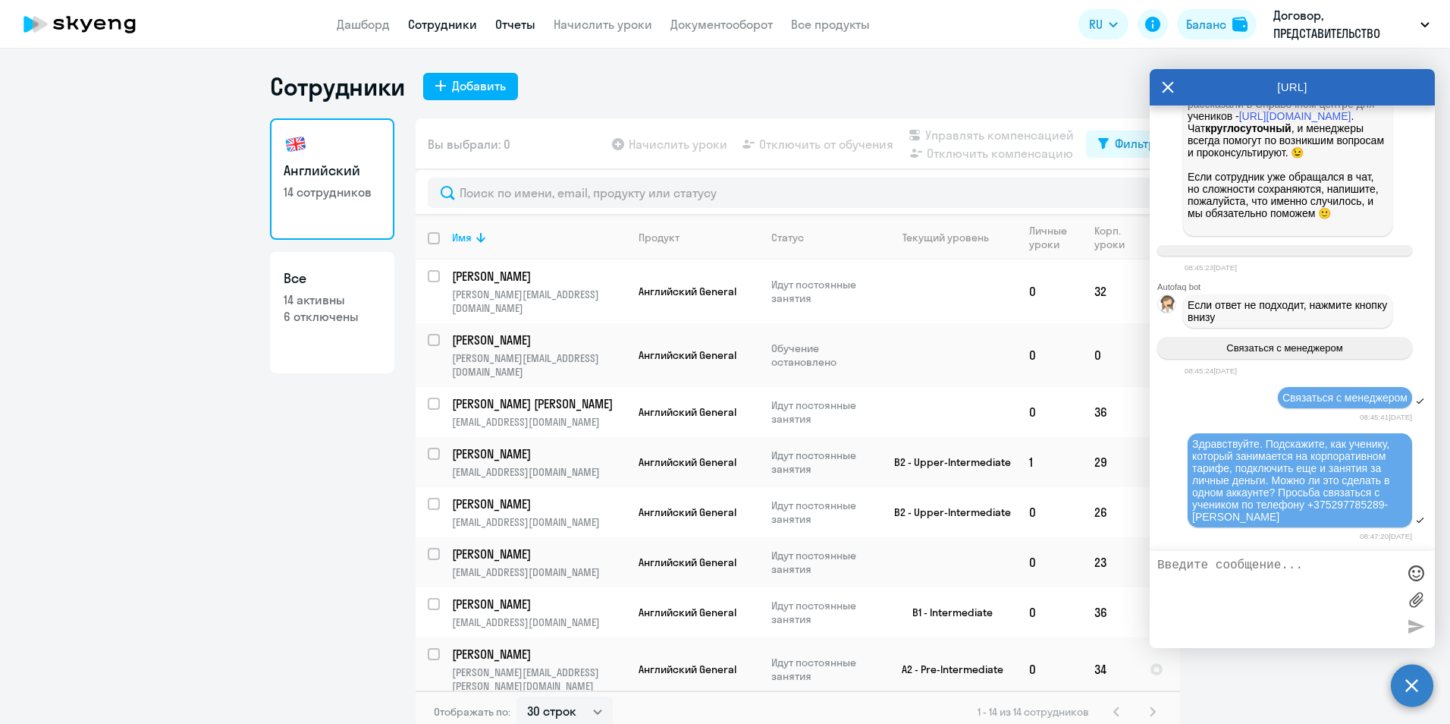
click at [510, 25] on link "Отчеты" at bounding box center [515, 24] width 40 height 15
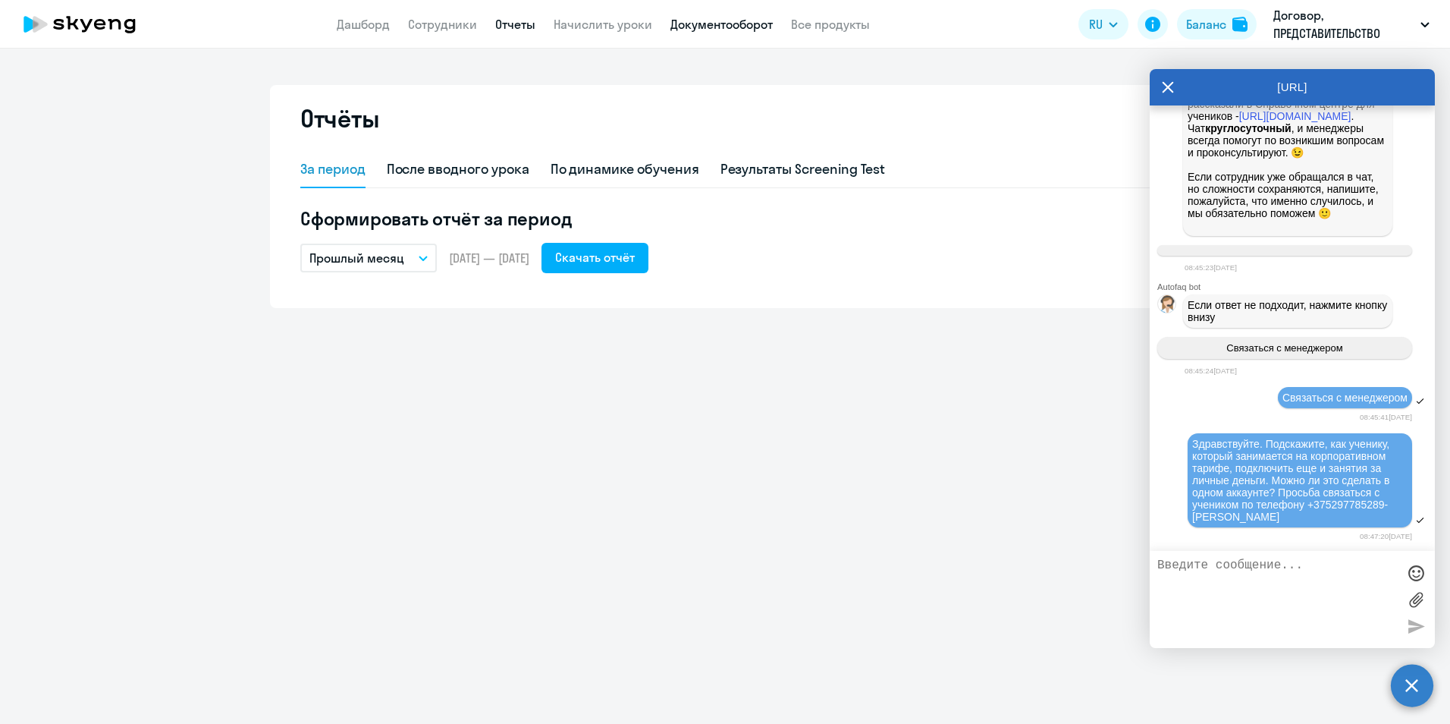
click at [696, 21] on link "Документооборот" at bounding box center [721, 24] width 102 height 15
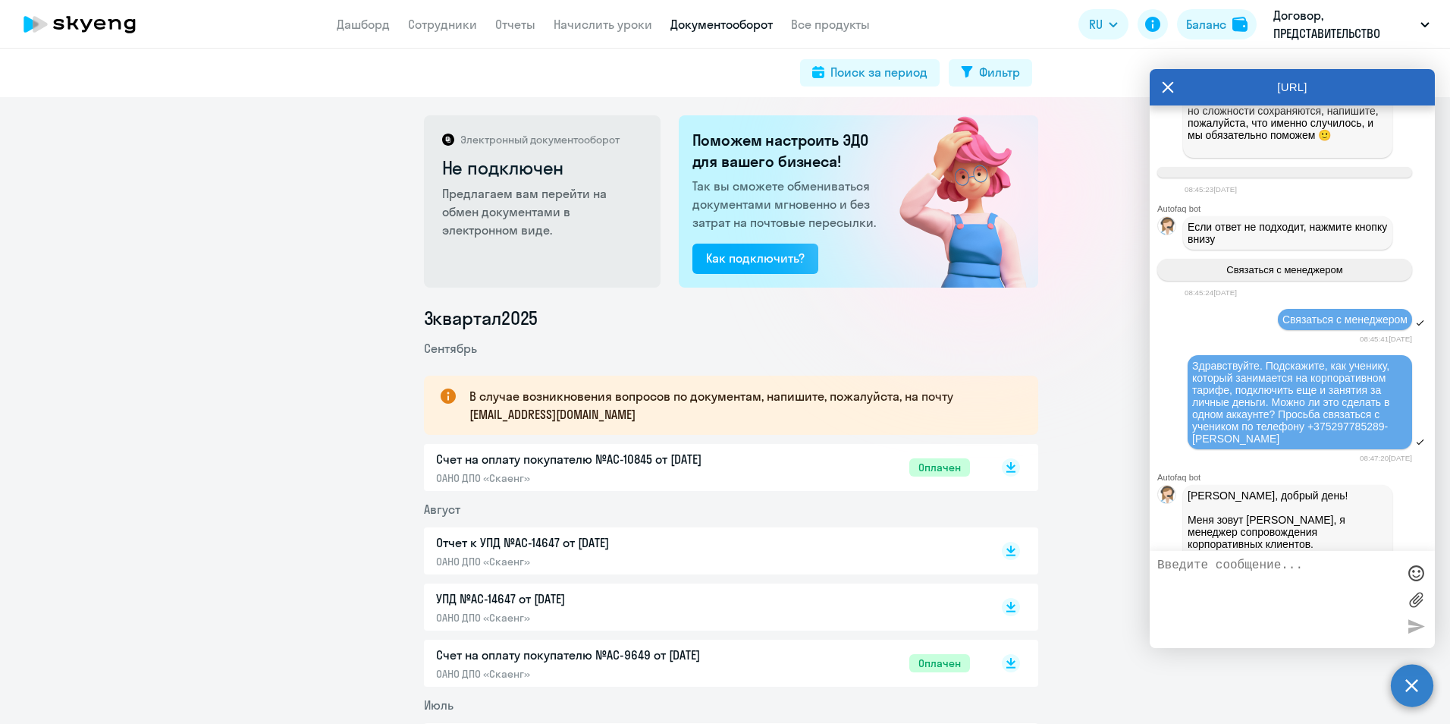
scroll to position [1075, 0]
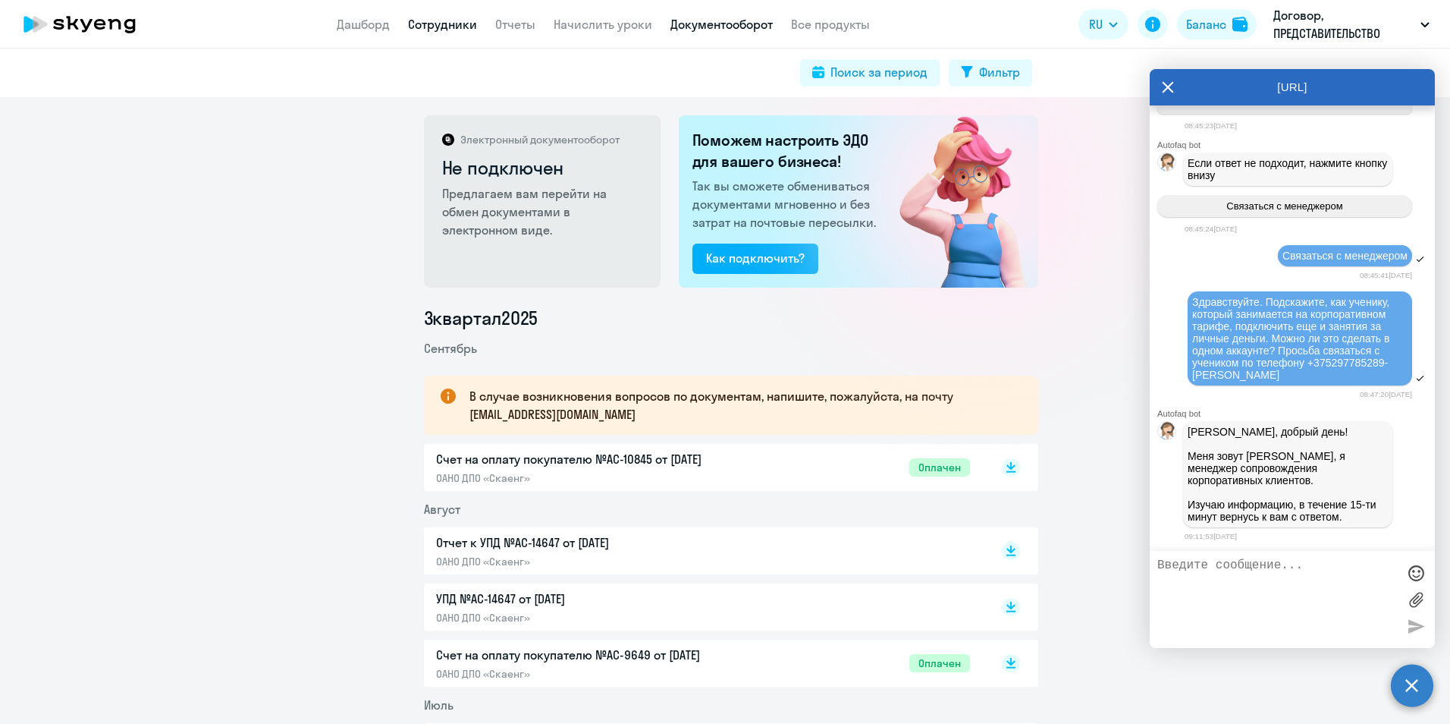
click at [455, 19] on link "Сотрудники" at bounding box center [442, 24] width 69 height 15
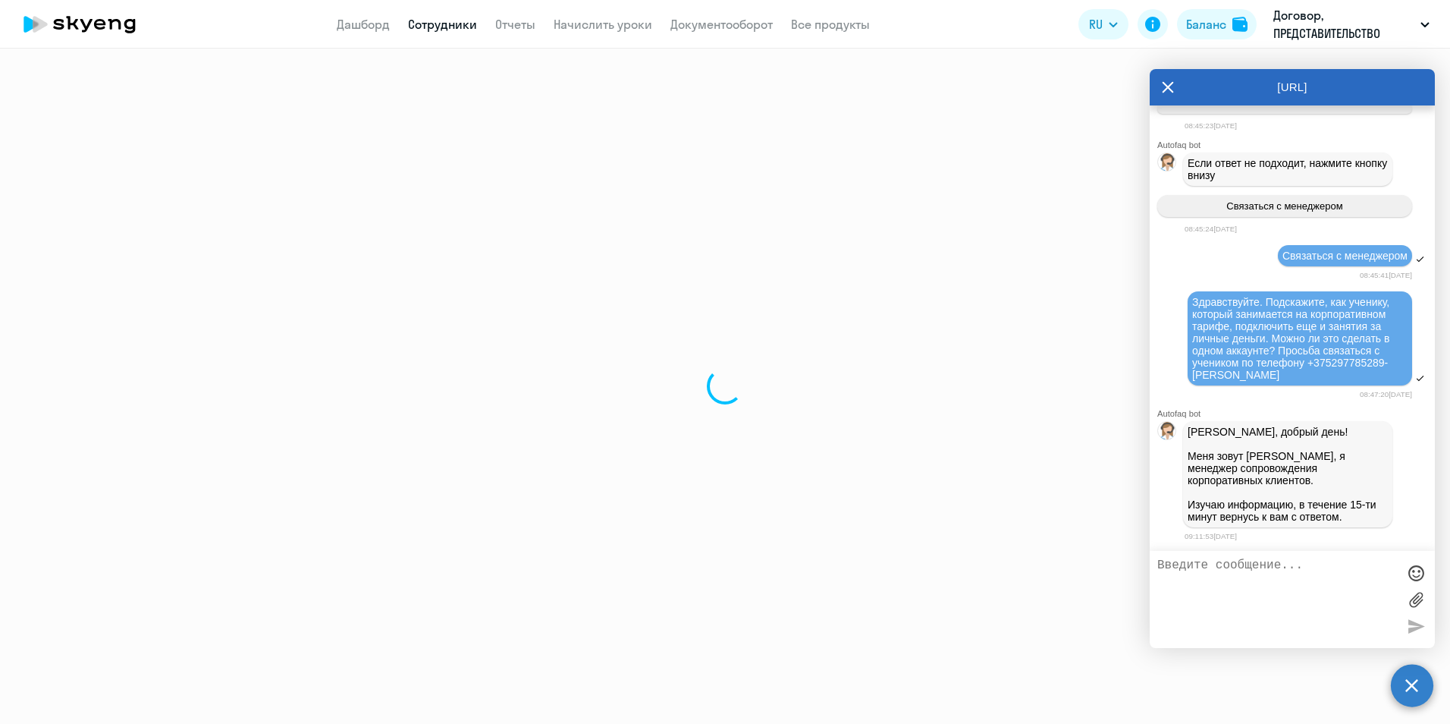
select select "30"
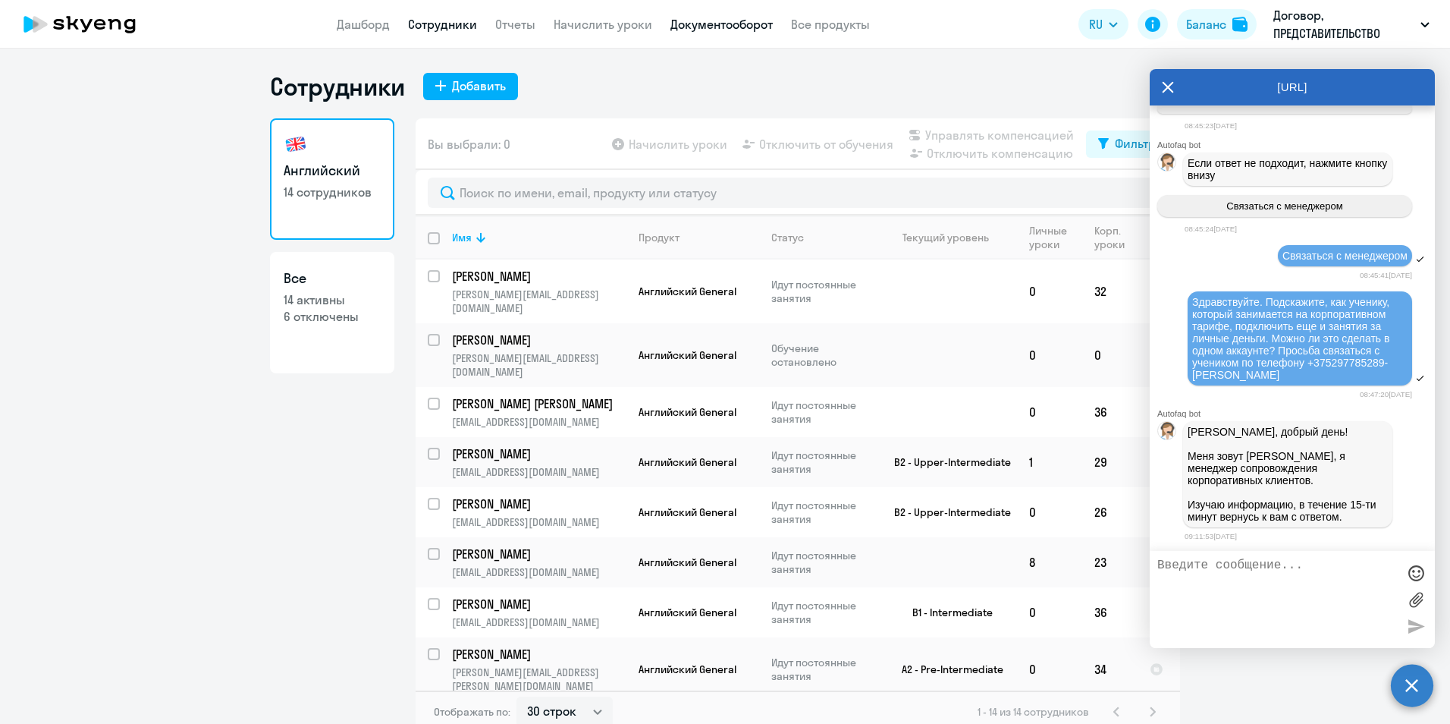
click at [712, 24] on link "Документооборот" at bounding box center [721, 24] width 102 height 15
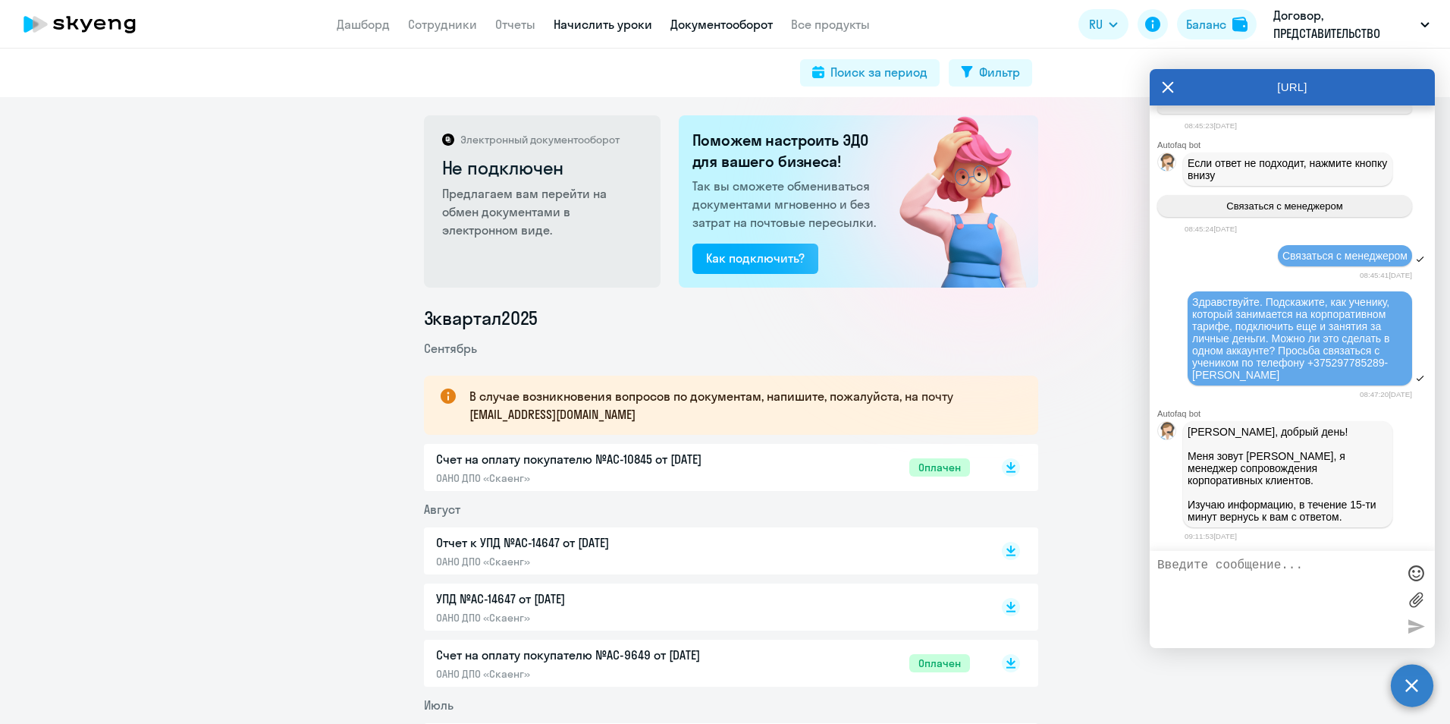
click at [580, 24] on link "Начислить уроки" at bounding box center [603, 24] width 99 height 15
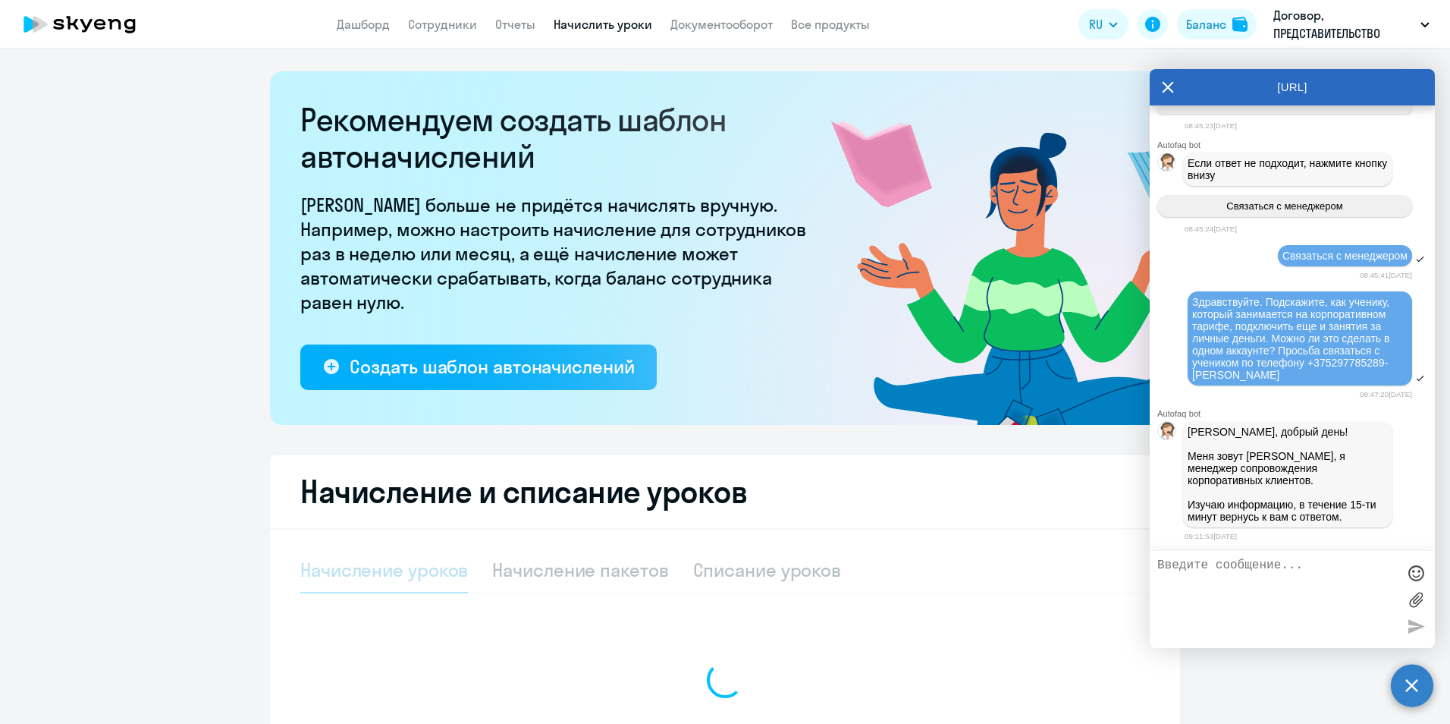
select select "10"
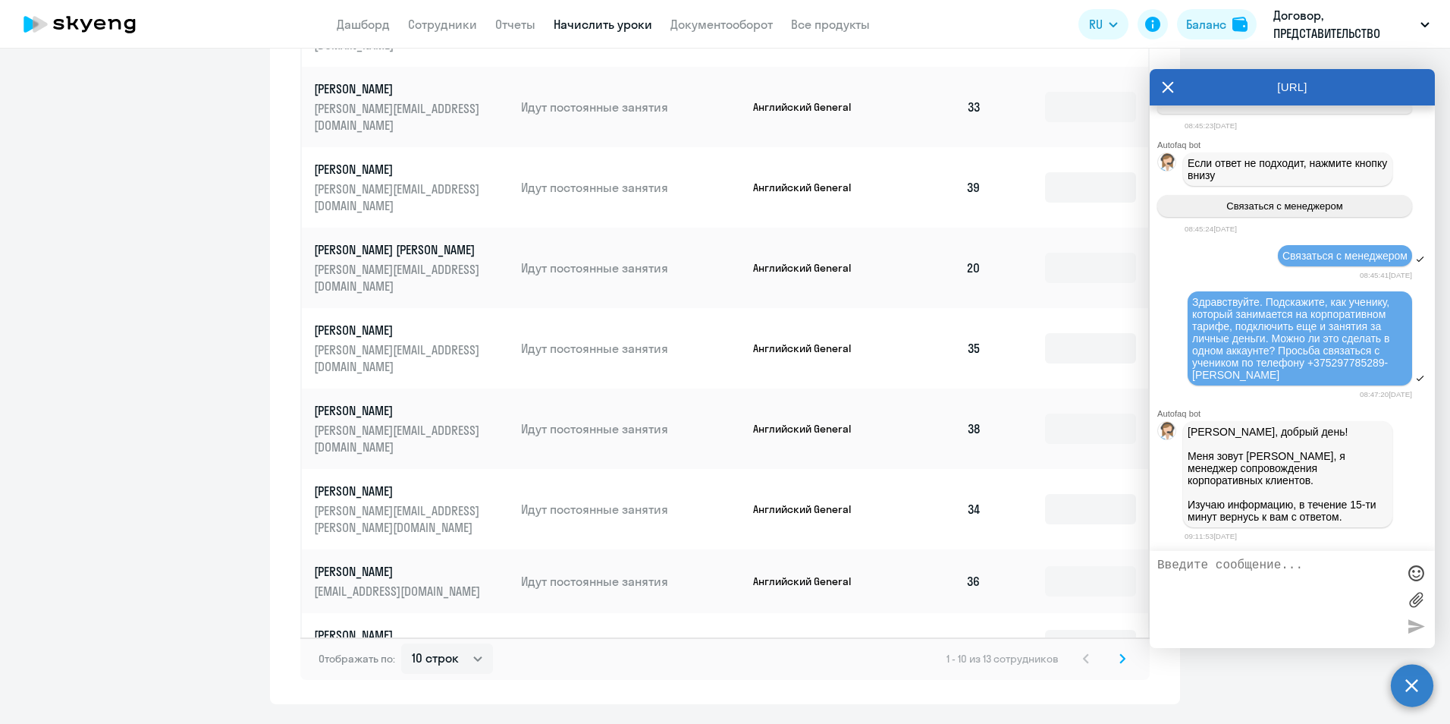
scroll to position [842, 0]
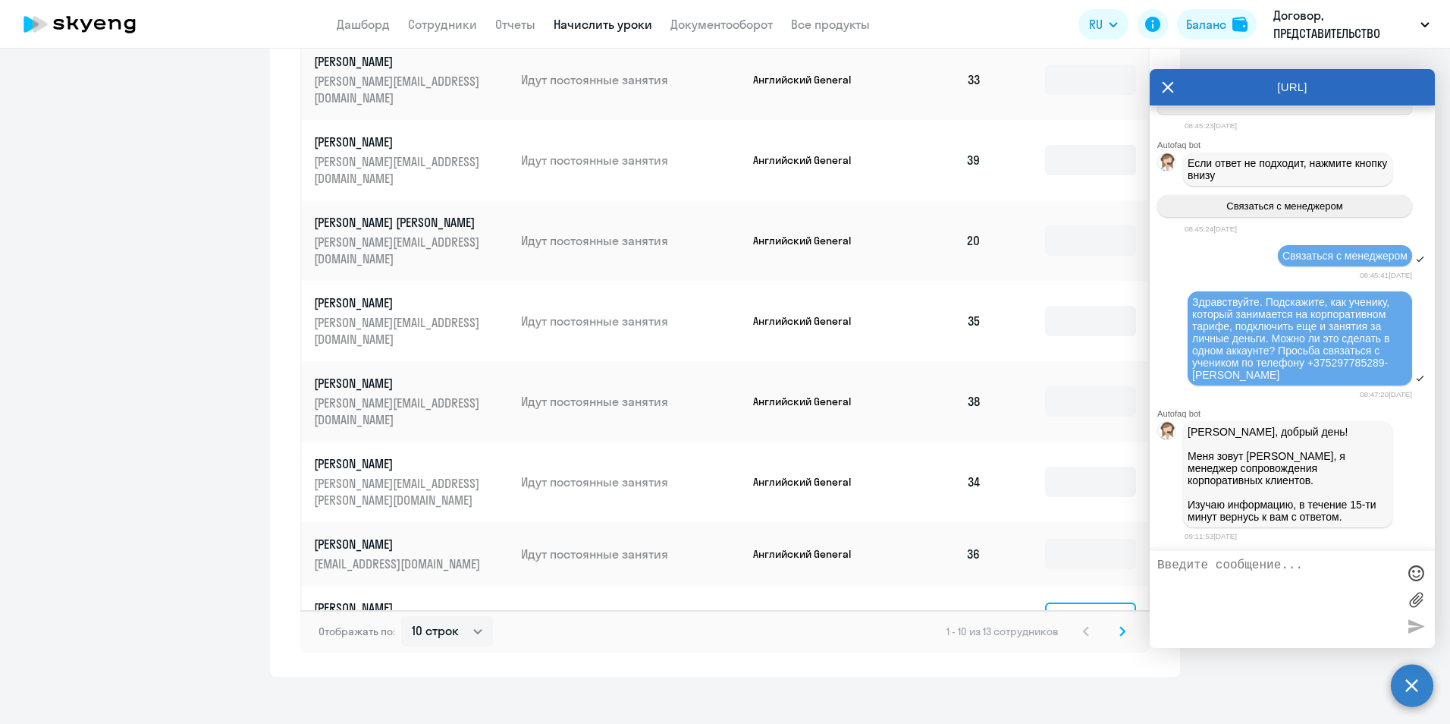
click at [1065, 602] on input at bounding box center [1090, 617] width 91 height 30
click at [962, 585] on td "23" at bounding box center [940, 617] width 106 height 64
click at [1063, 602] on input at bounding box center [1090, 617] width 91 height 30
click at [965, 585] on td "23" at bounding box center [940, 617] width 106 height 64
click at [1073, 602] on input at bounding box center [1090, 617] width 91 height 30
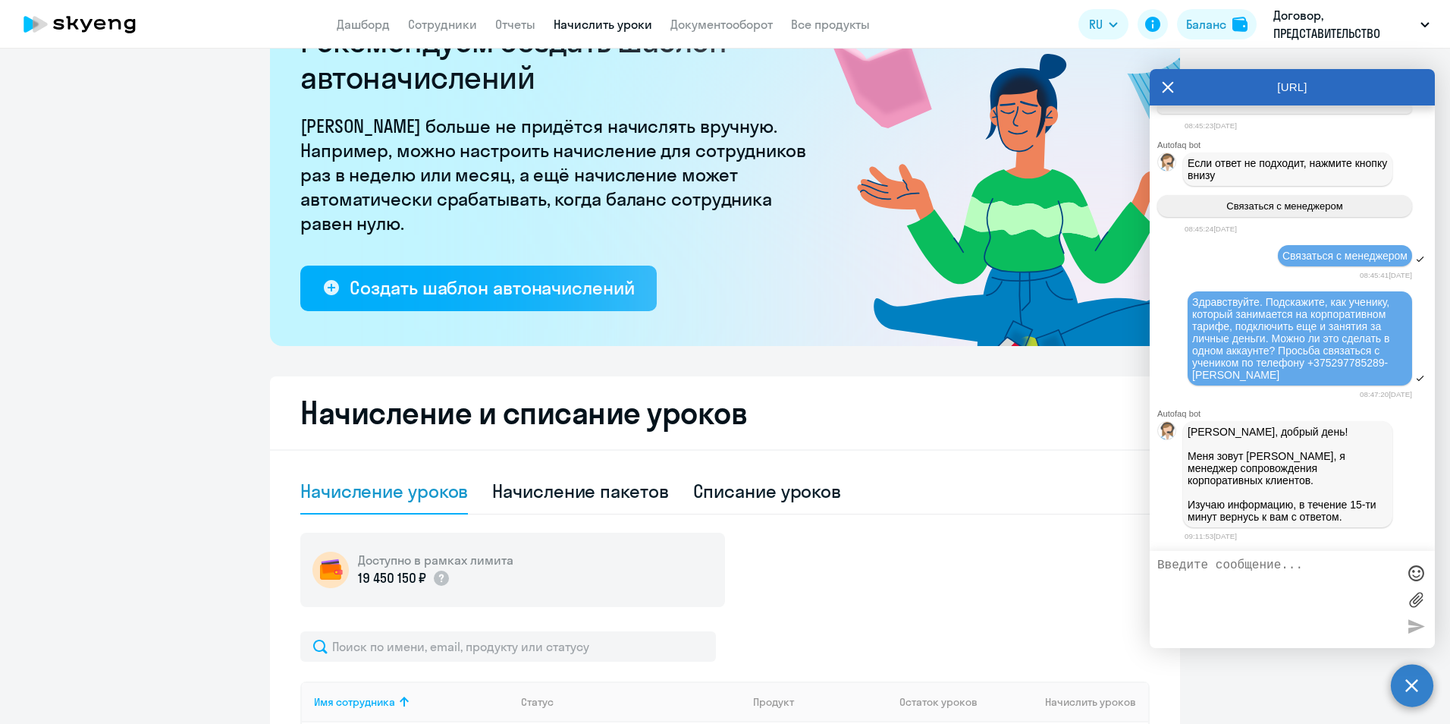
scroll to position [0, 0]
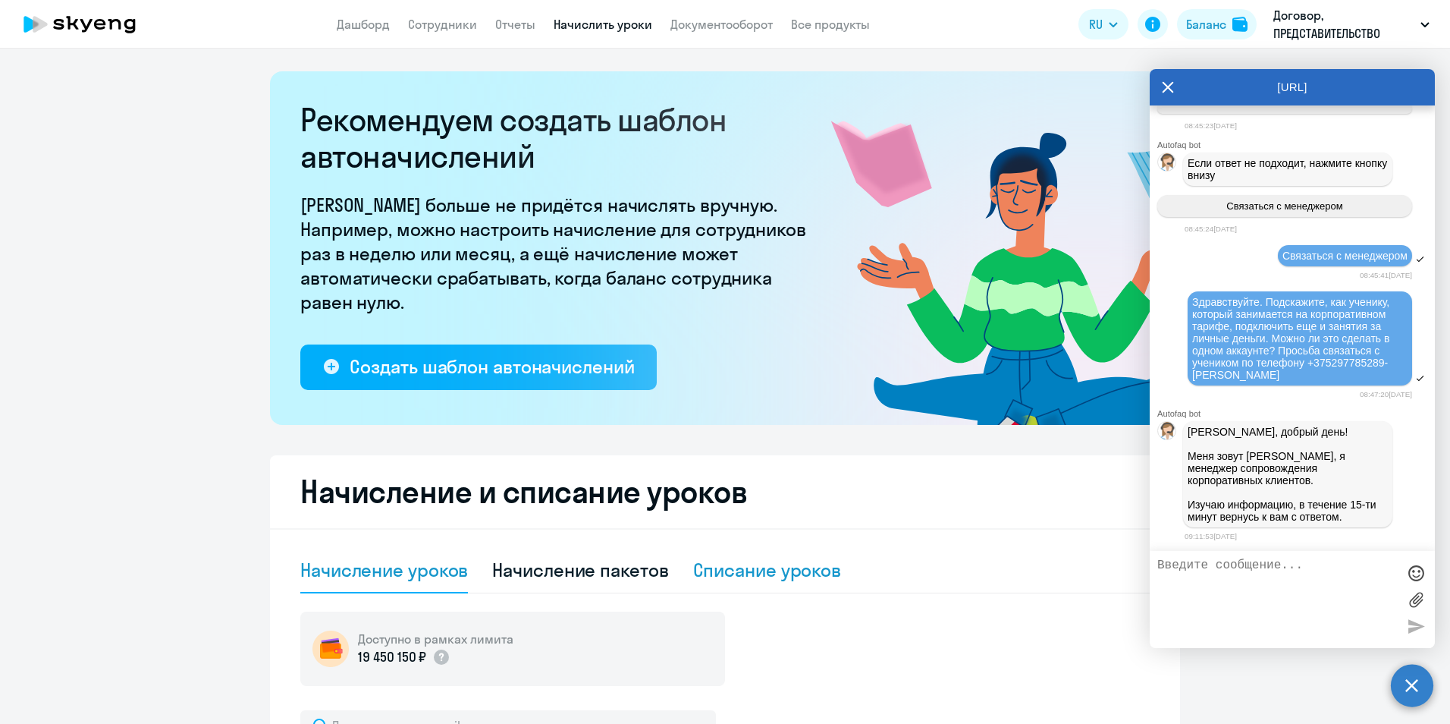
click at [724, 573] on div "Списание уроков" at bounding box center [767, 569] width 149 height 24
select select "10"
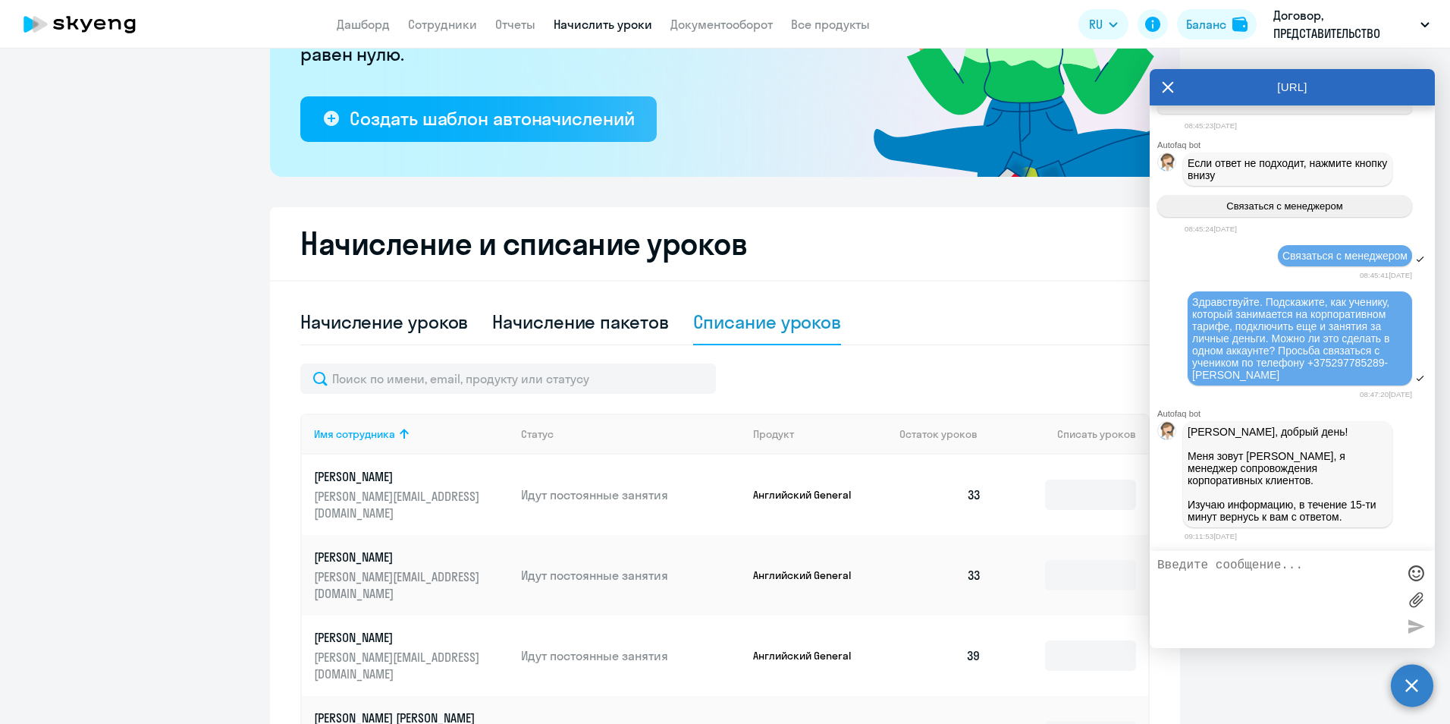
scroll to position [152, 0]
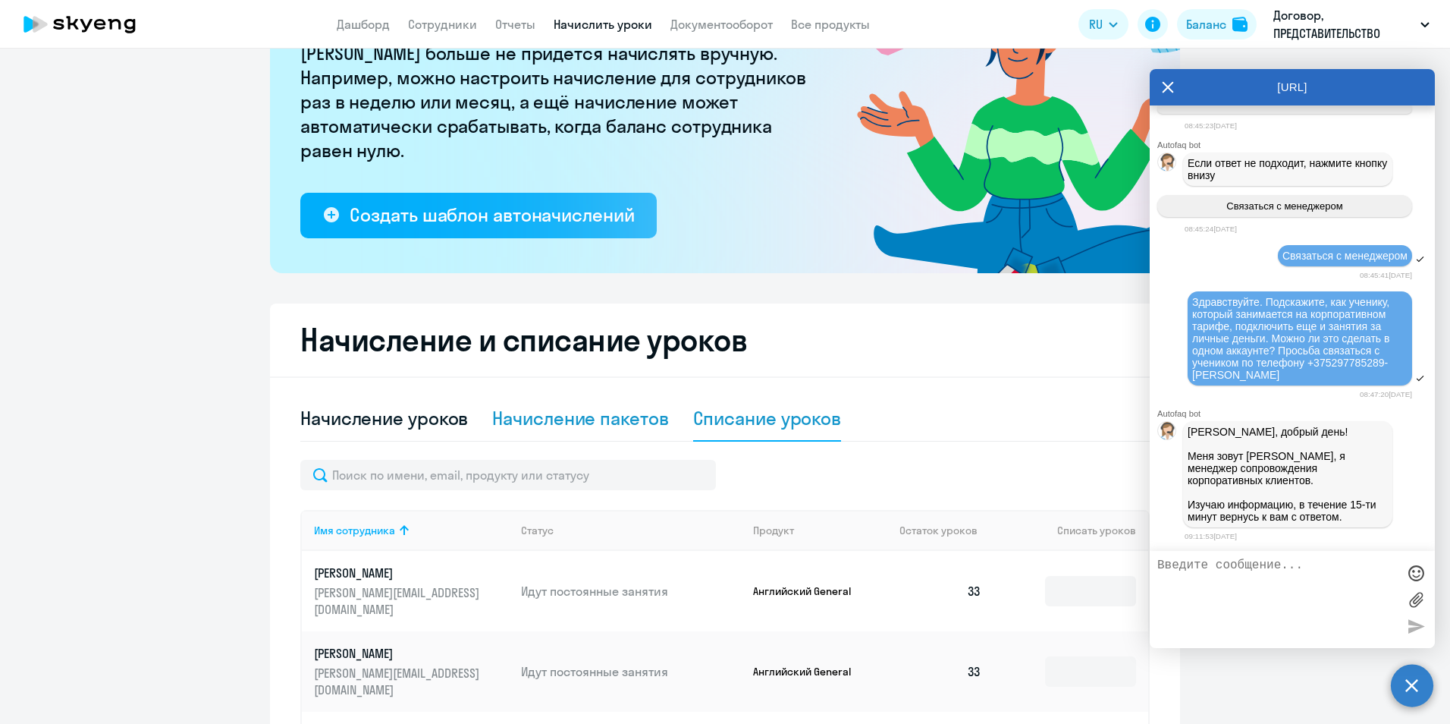
click at [596, 418] on div "Начисление пакетов" at bounding box center [580, 418] width 176 height 24
select select "10"
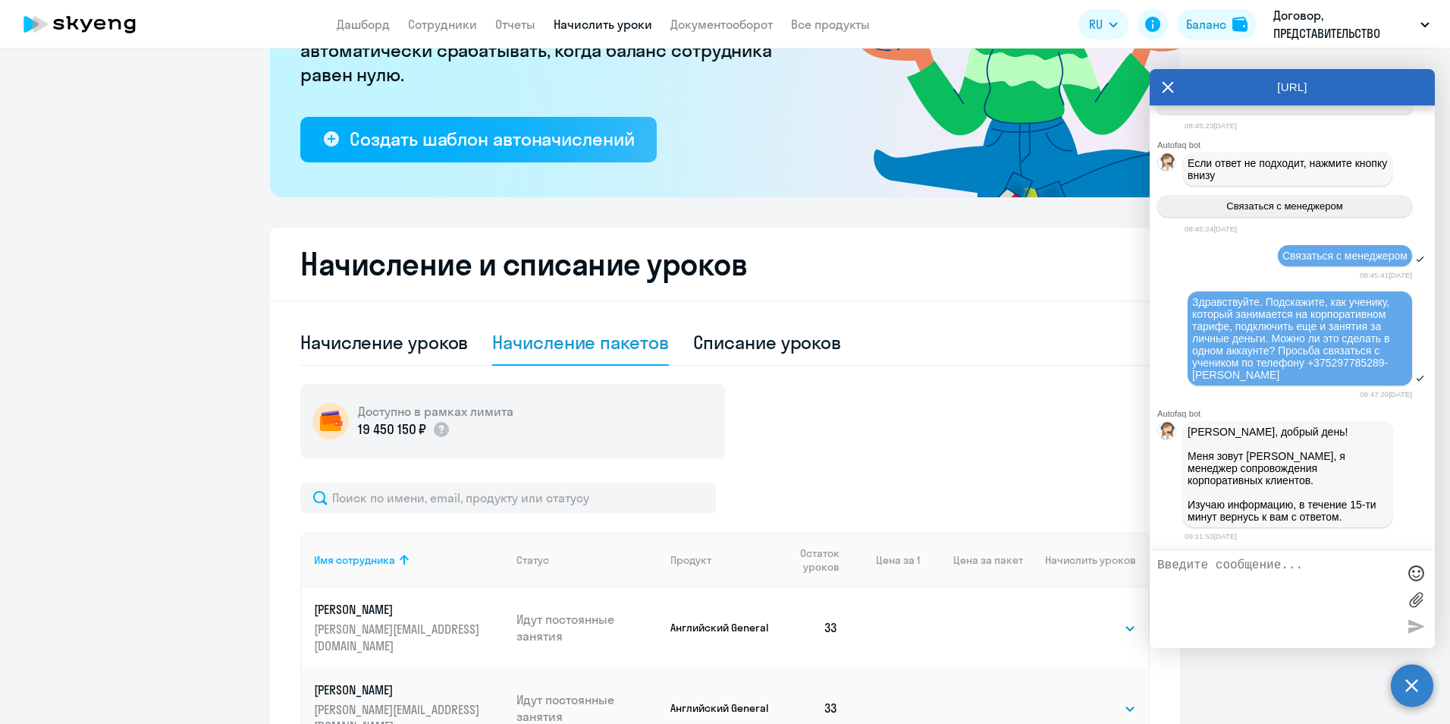
scroll to position [0, 0]
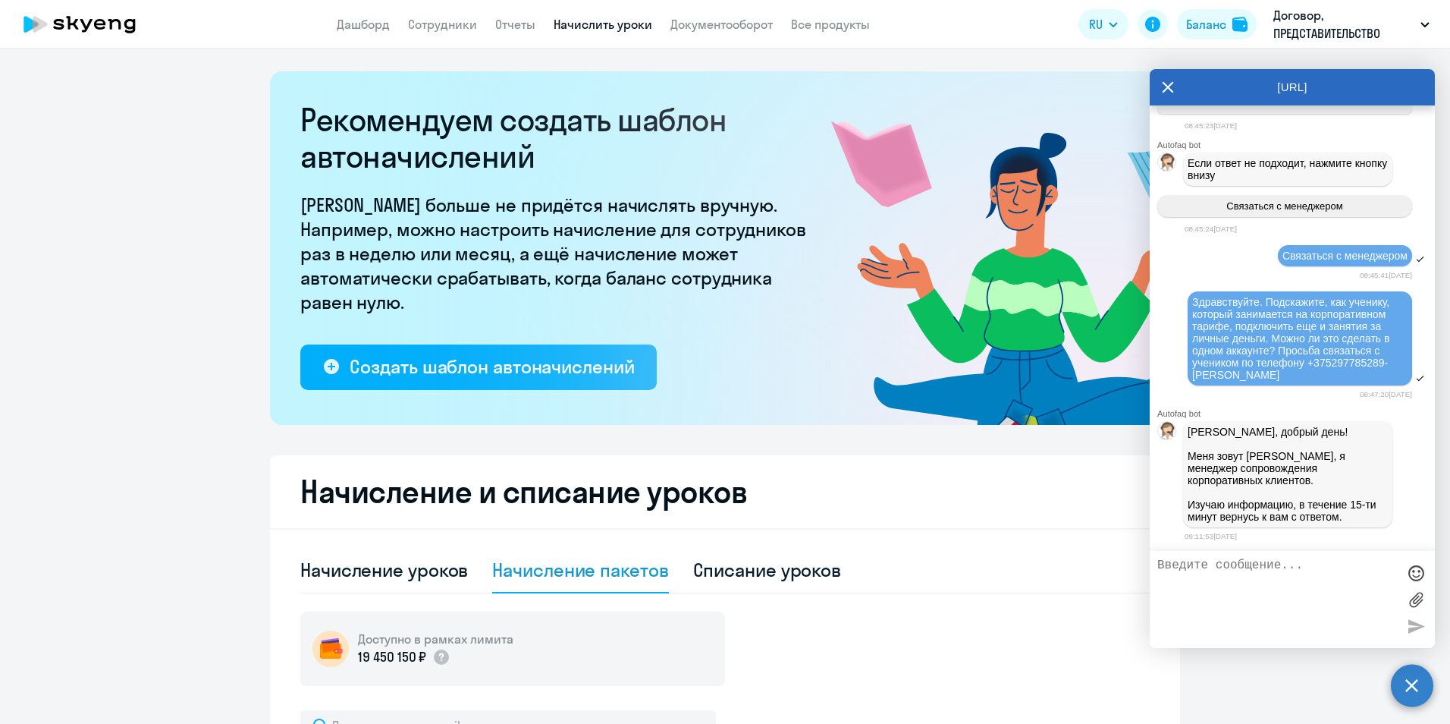
click at [1240, 595] on textarea at bounding box center [1277, 599] width 240 height 82
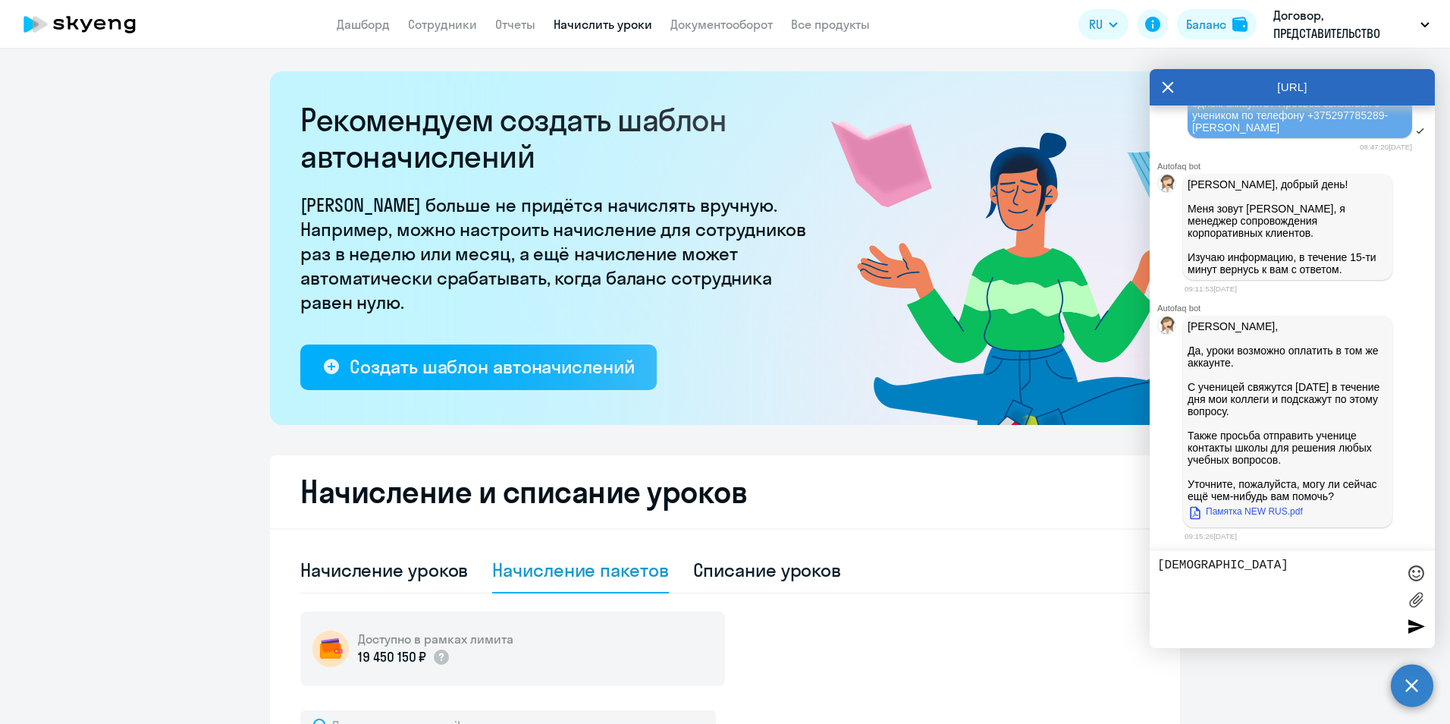
type textarea "Спасибо"
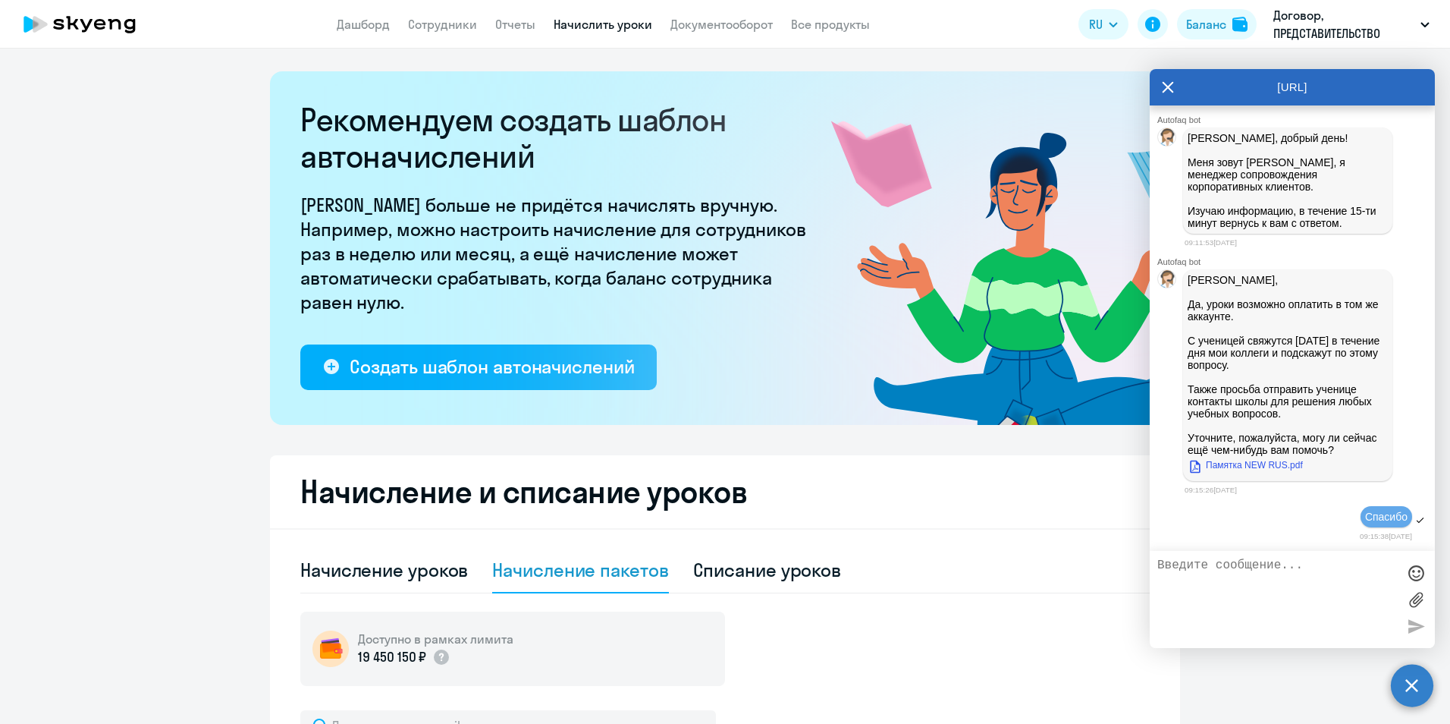
scroll to position [1368, 0]
type textarea "будем ждать звонка"
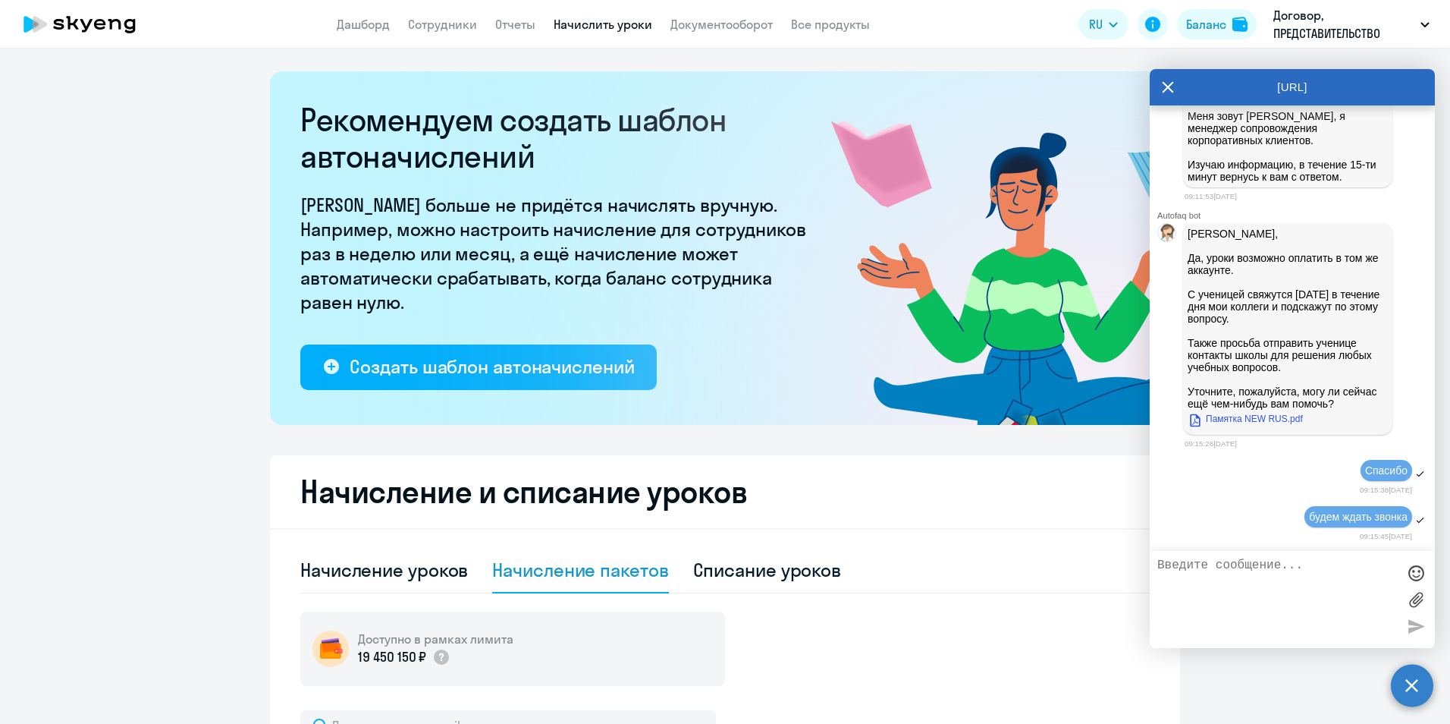
click at [1174, 85] on div "[URL]" at bounding box center [1292, 87] width 285 height 36
click at [1166, 88] on icon at bounding box center [1168, 87] width 11 height 11
